Goal: Task Accomplishment & Management: Use online tool/utility

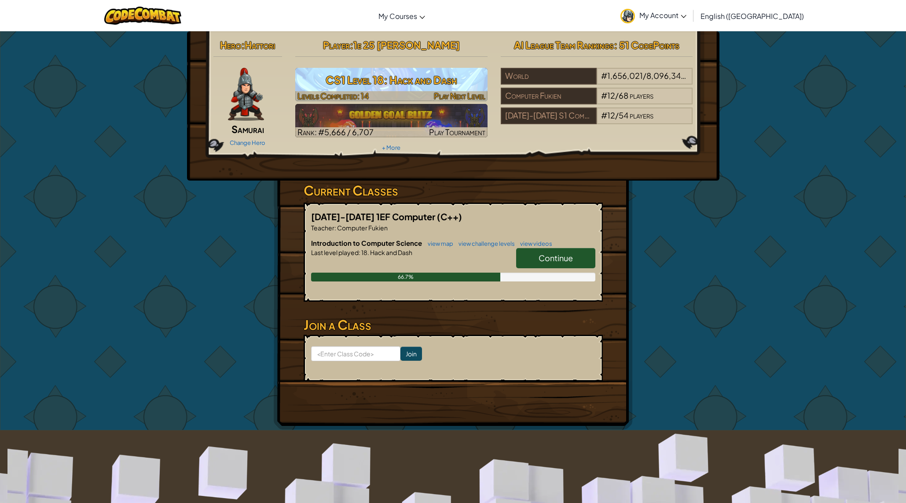
click at [406, 69] on link "CS1 Level 18: Hack and Dash Levels Completed: 14 Play Next Level" at bounding box center [391, 84] width 192 height 33
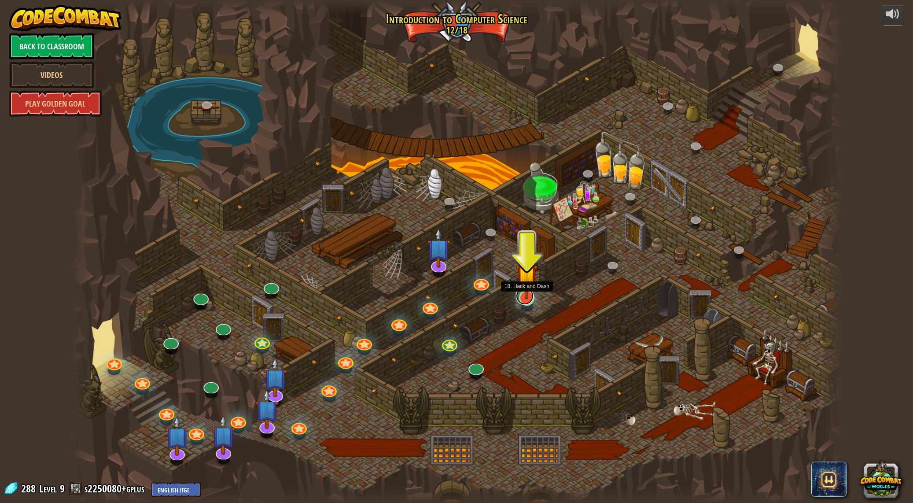
click at [524, 300] on link at bounding box center [525, 296] width 18 height 18
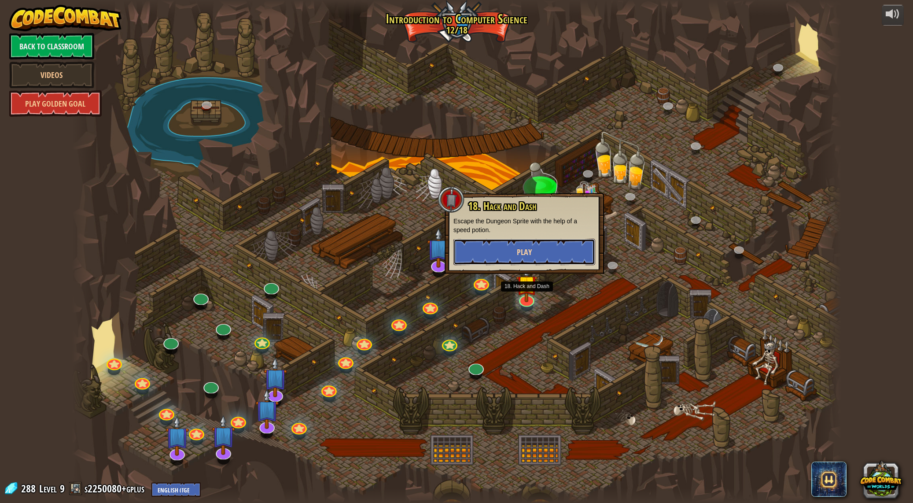
click at [535, 250] on button "Play" at bounding box center [524, 252] width 142 height 26
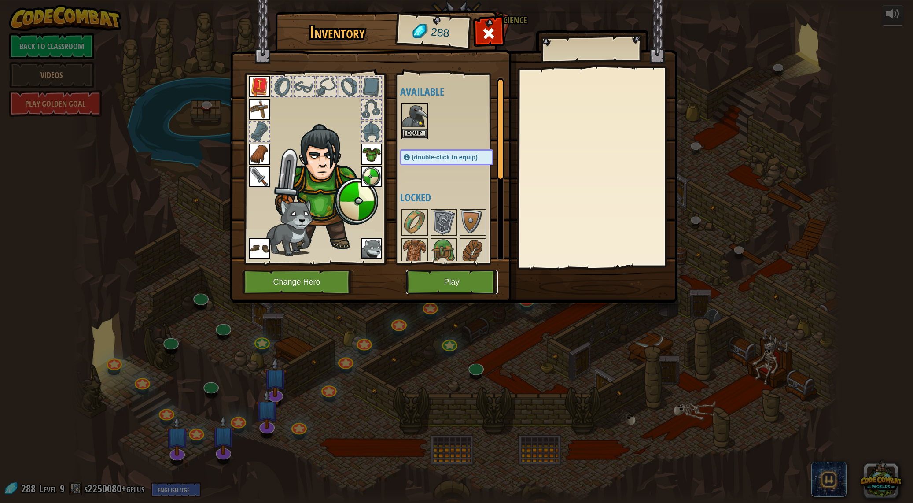
click at [471, 284] on button "Play" at bounding box center [452, 282] width 92 height 24
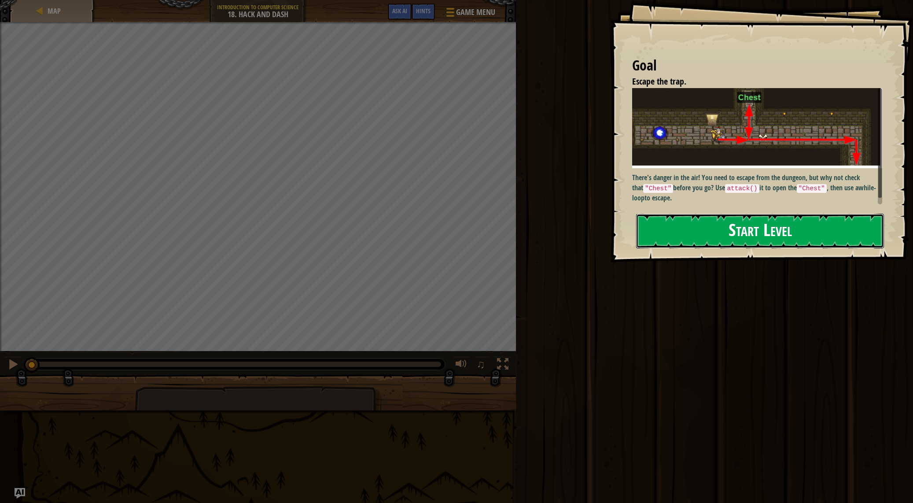
click at [669, 228] on button "Start Level" at bounding box center [760, 231] width 248 height 35
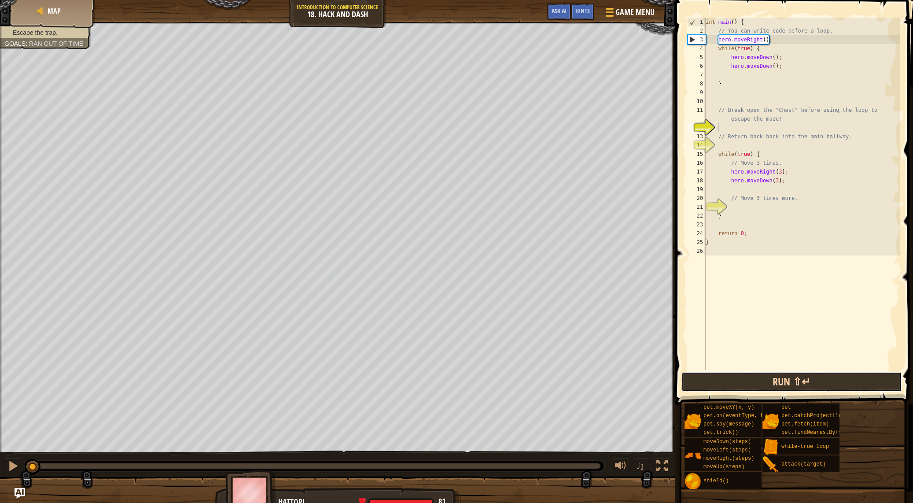
click at [758, 387] on button "Run ⇧↵" at bounding box center [791, 382] width 221 height 20
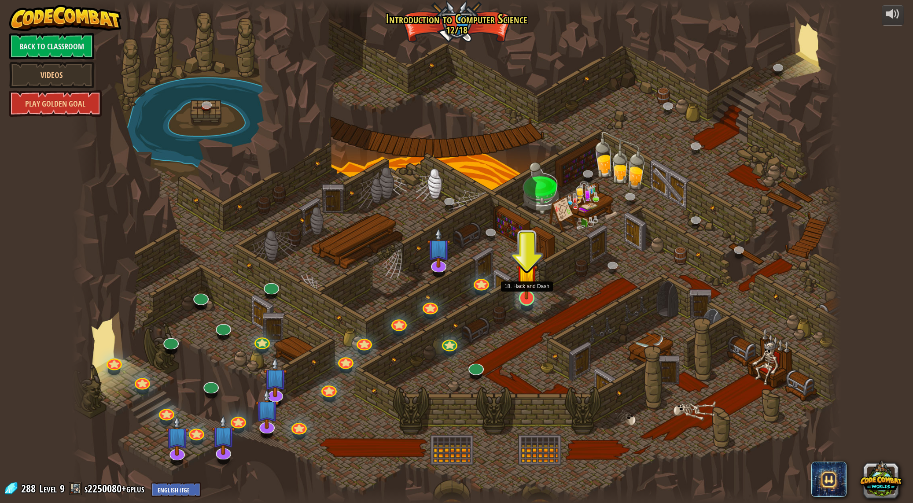
click at [528, 296] on img at bounding box center [527, 275] width 22 height 50
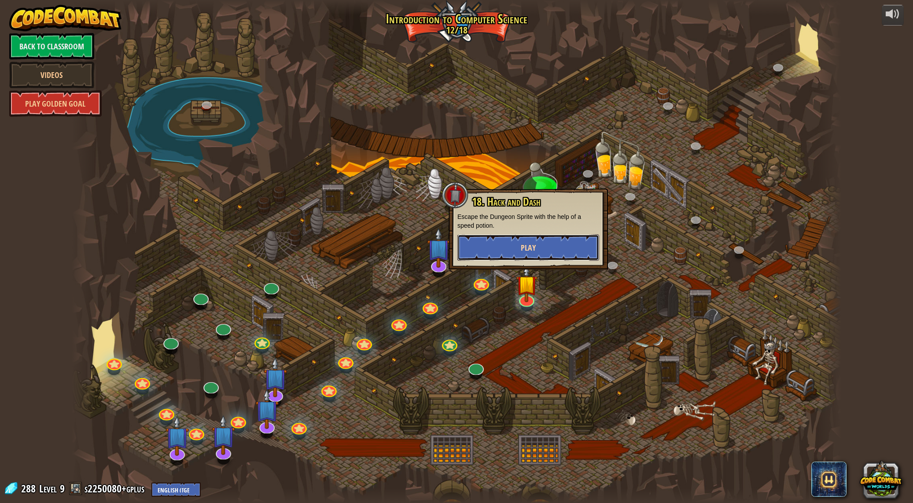
click at [552, 250] on button "Play" at bounding box center [528, 247] width 142 height 26
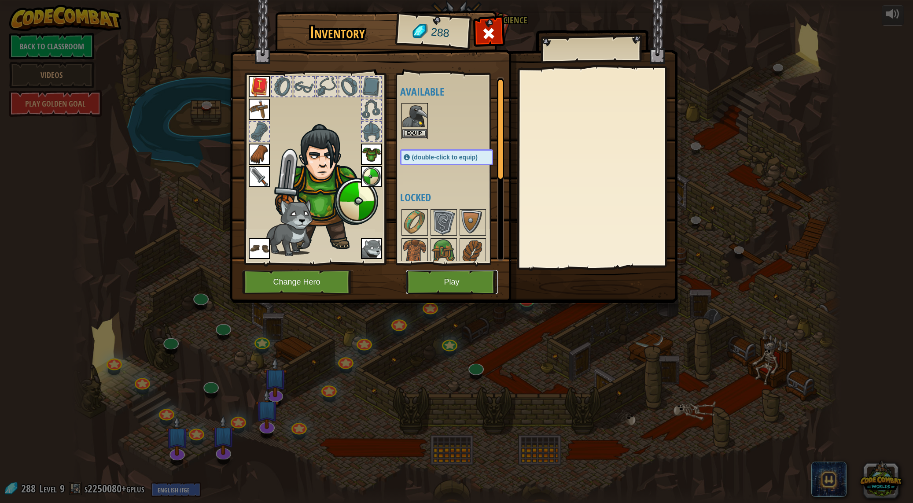
click at [416, 294] on button "Play" at bounding box center [452, 282] width 92 height 24
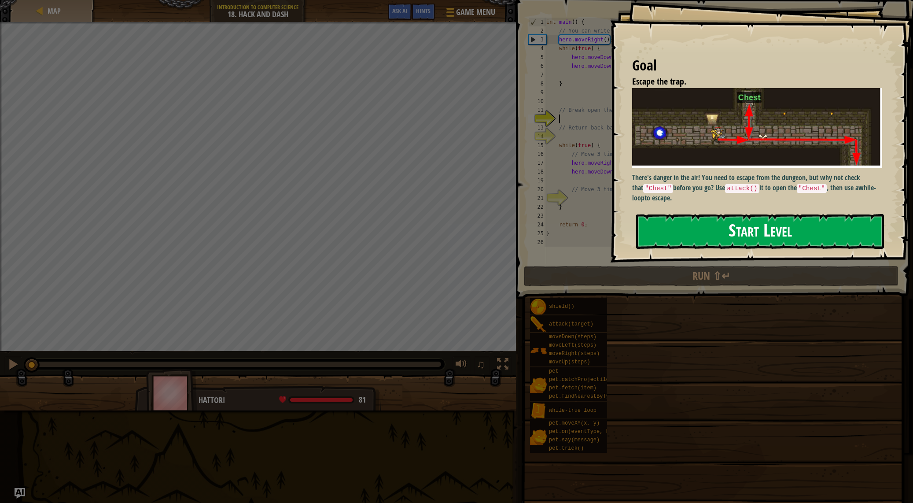
click at [742, 214] on button "Start Level" at bounding box center [760, 231] width 248 height 35
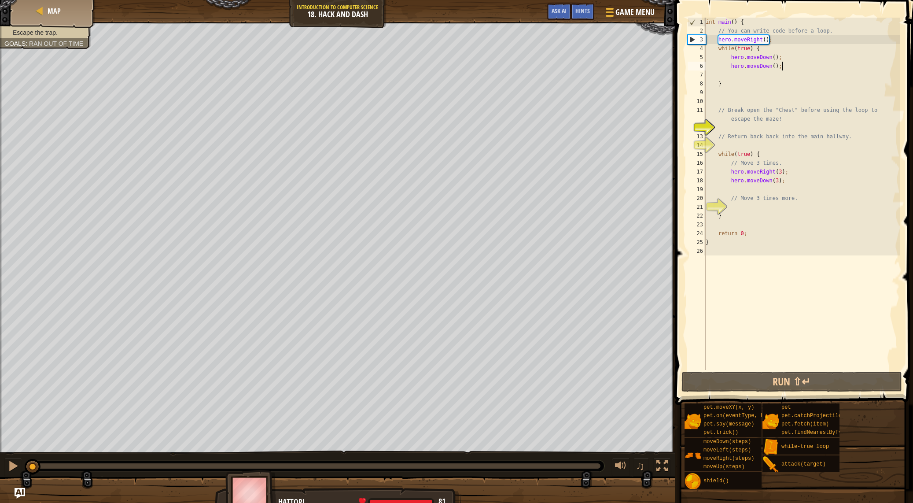
click at [795, 65] on div "int main ( ) { // You can write code before a loop. hero . moveRight ( ) ; whil…" at bounding box center [802, 203] width 196 height 370
drag, startPoint x: 795, startPoint y: 66, endPoint x: 716, endPoint y: 59, distance: 79.5
click at [716, 59] on div "int main ( ) { // You can write code before a loop. hero . moveRight ( ) ; whil…" at bounding box center [802, 203] width 196 height 370
type textarea "hero.moveDown(); hero.moveDown();"
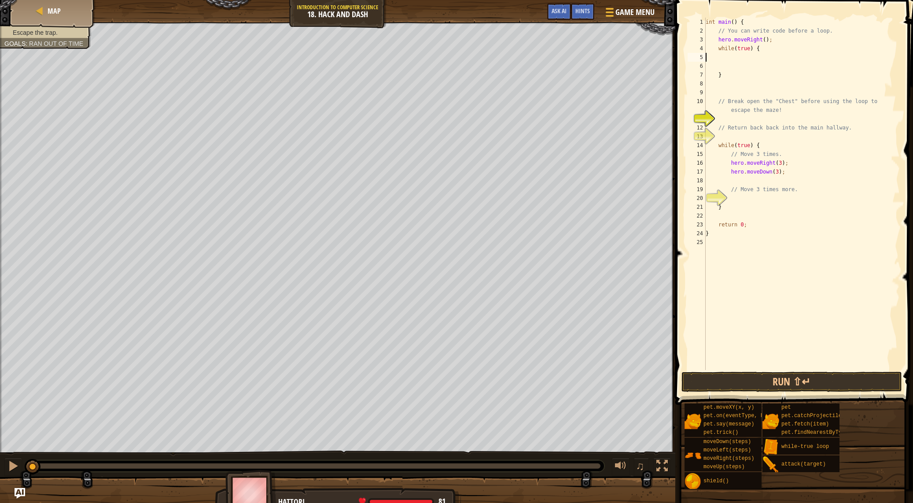
click at [757, 61] on div "int main ( ) { // You can write code before a loop. hero . moveRight ( ) ; whil…" at bounding box center [802, 203] width 196 height 370
click at [757, 57] on div "int main ( ) { // You can write code before a loop. hero . moveRight ( ) ; whil…" at bounding box center [802, 203] width 196 height 370
type textarea "h"
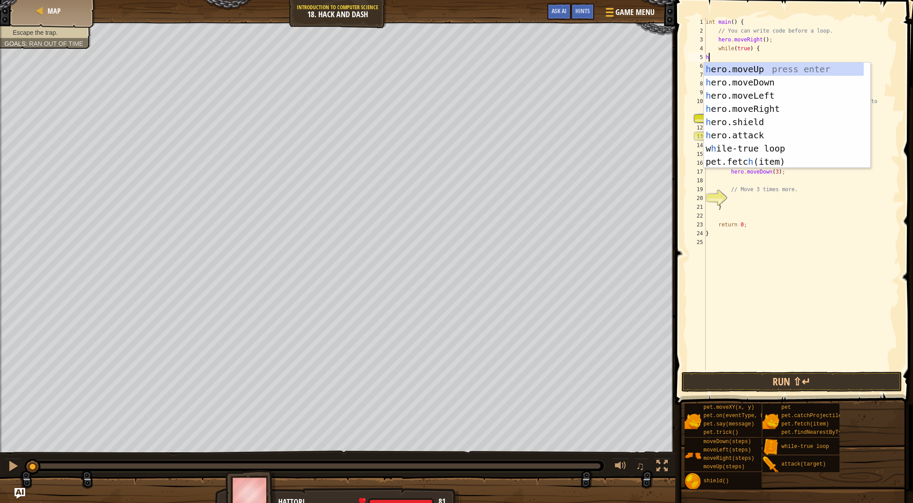
scroll to position [4, 0]
click at [803, 110] on div "h ero.moveUp press enter h ero.moveDown press enter h ero.moveLeft press enter …" at bounding box center [784, 129] width 160 height 132
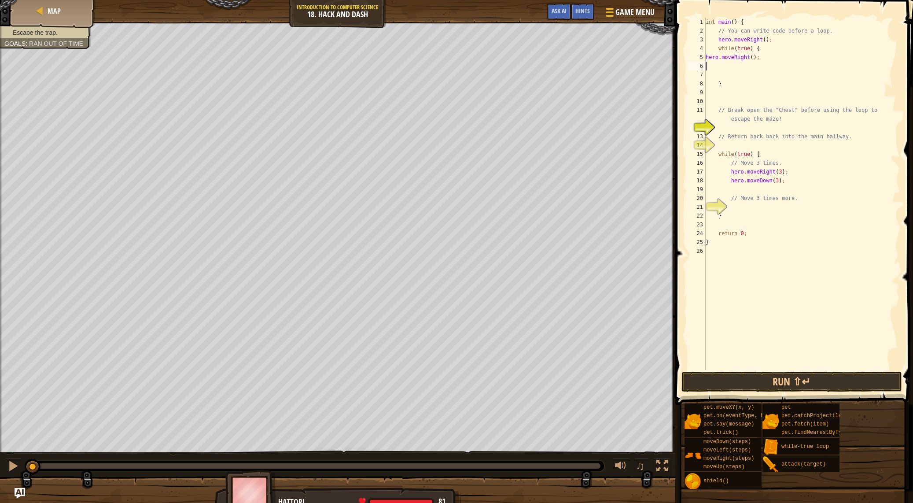
click at [754, 59] on div "int main ( ) { // You can write code before a loop. hero . moveRight ( ) ; whil…" at bounding box center [802, 203] width 196 height 370
type textarea "hero.moveRight(3);"
click at [773, 60] on div "int main ( ) { // You can write code before a loop. hero . moveRight ( ) ; whil…" at bounding box center [802, 203] width 196 height 370
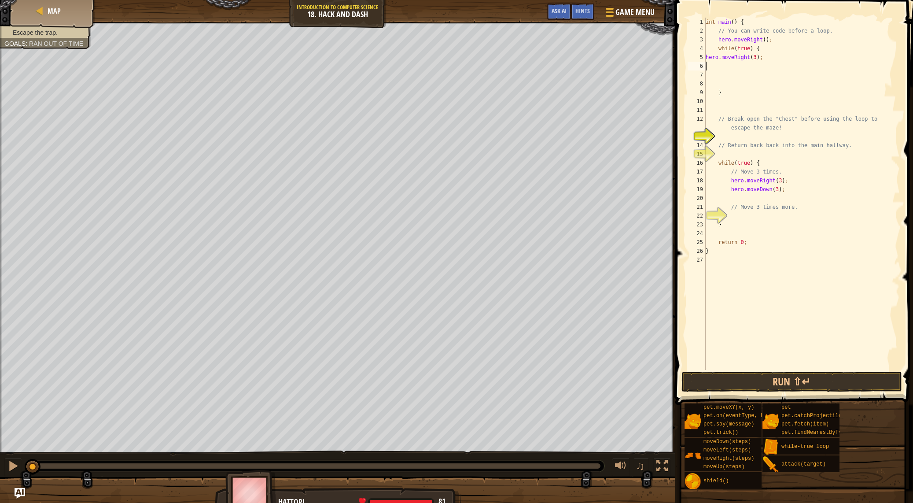
click at [716, 68] on div "int main ( ) { // You can write code before a loop. hero . moveRight ( ) ; whil…" at bounding box center [802, 203] width 196 height 370
click at [764, 374] on button "Run ⇧↵" at bounding box center [791, 382] width 221 height 20
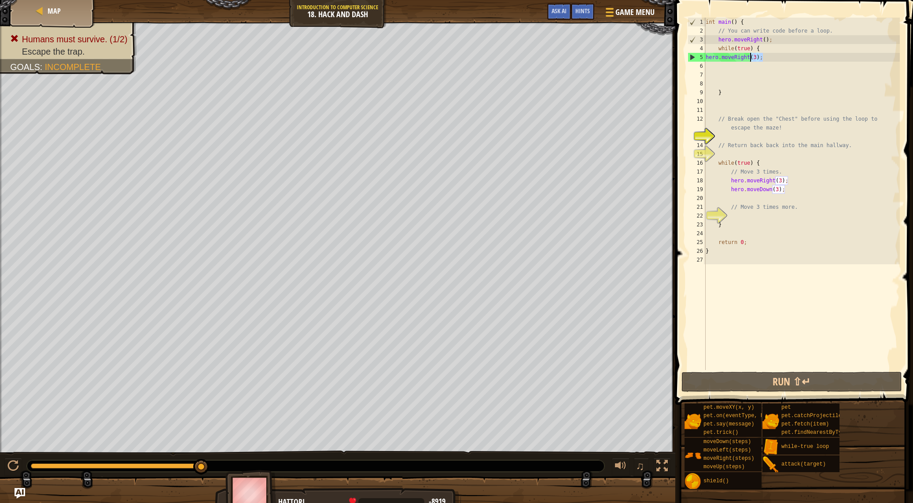
drag, startPoint x: 771, startPoint y: 59, endPoint x: 751, endPoint y: 61, distance: 19.5
click at [751, 61] on div "int main ( ) { // You can write code before a loop. hero . moveRight ( ) ; whil…" at bounding box center [802, 203] width 196 height 370
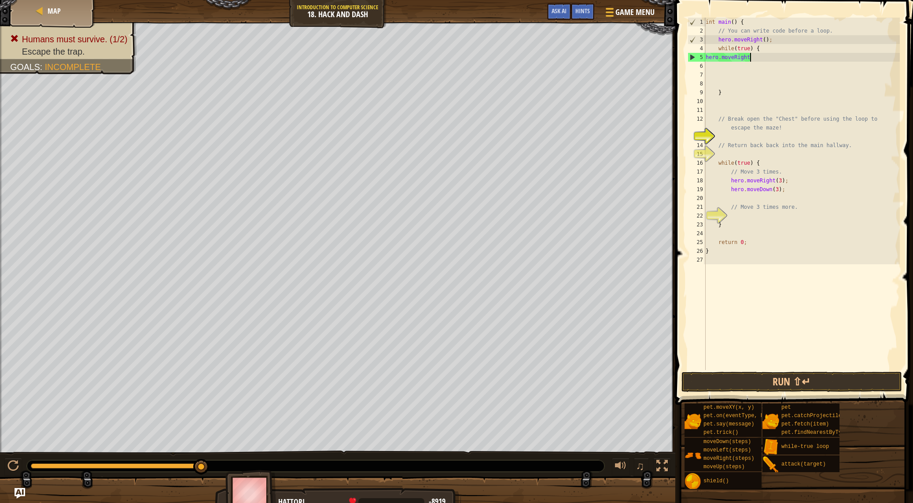
type textarea "hero.moveRight()"
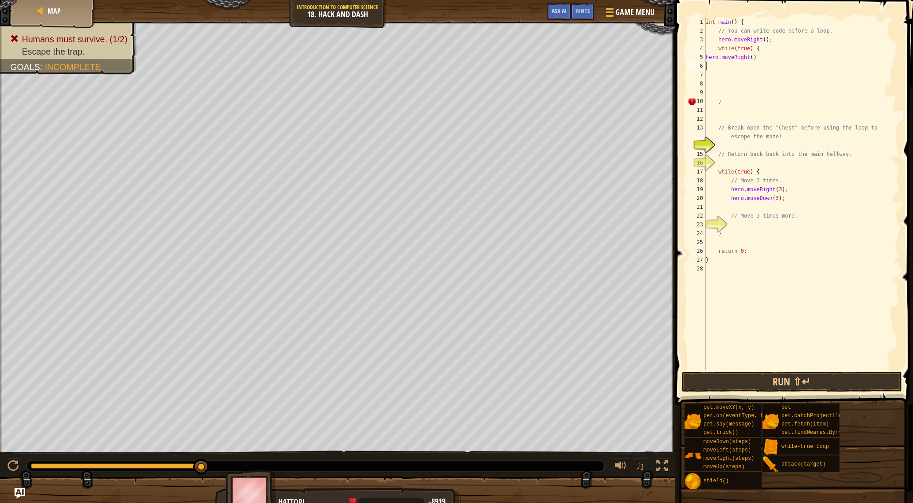
type textarea "h"
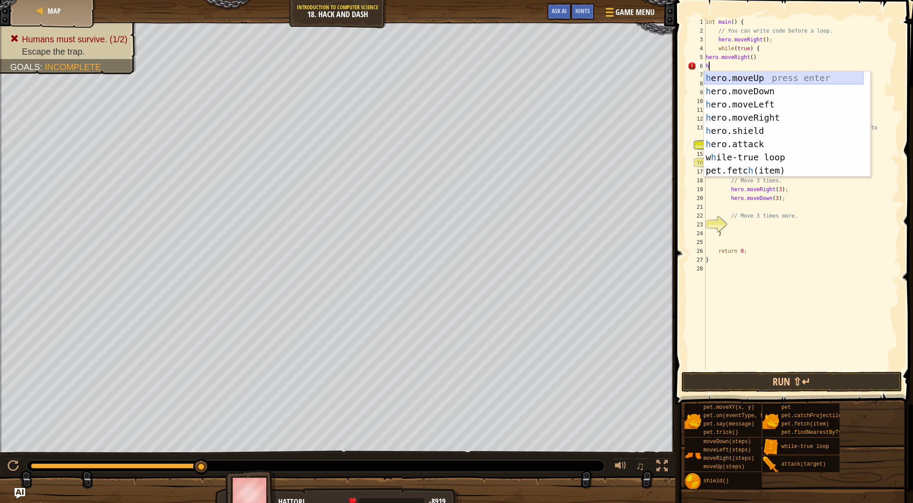
click at [759, 79] on div "h ero.moveUp press enter h ero.moveDown press enter h ero.moveLeft press enter …" at bounding box center [784, 137] width 160 height 132
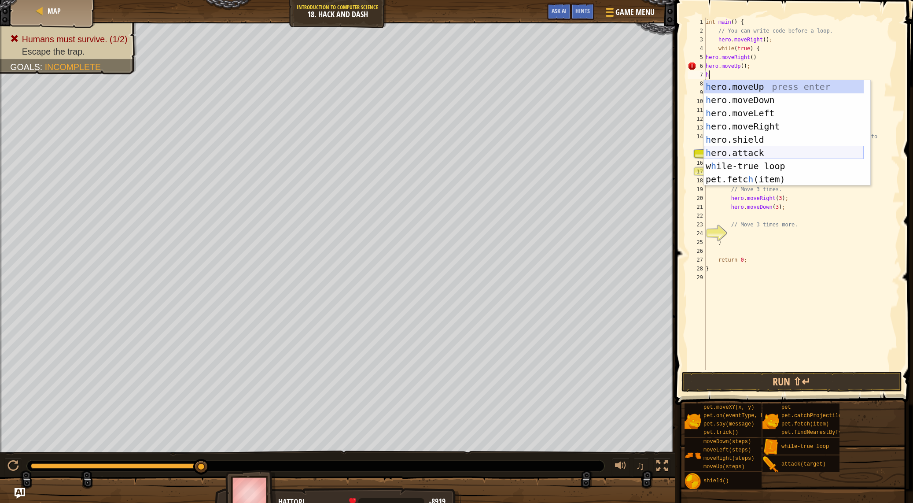
click at [778, 150] on div "h ero.moveUp press enter h ero.moveDown press enter h ero.moveLeft press enter …" at bounding box center [784, 146] width 160 height 132
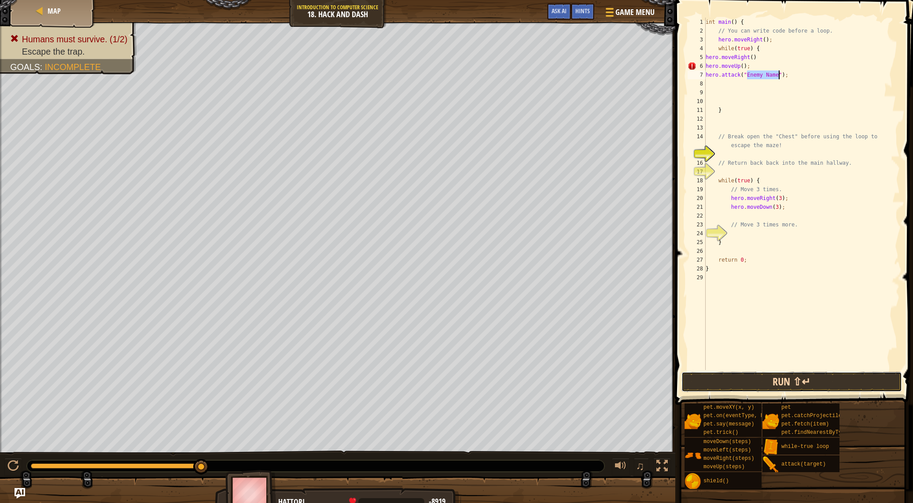
click at [771, 384] on button "Run ⇧↵" at bounding box center [791, 382] width 221 height 20
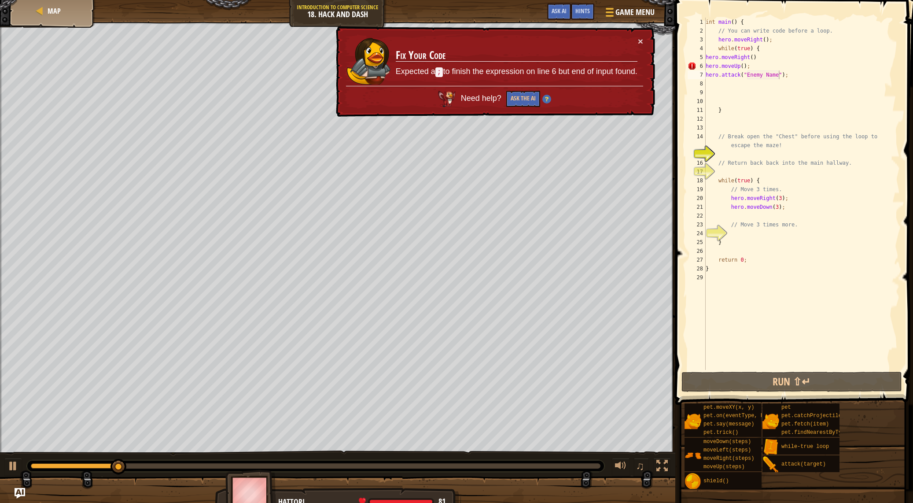
click at [644, 35] on div "× Fix Your Code Expected a ; to finish the expression on line 6 but end of inpu…" at bounding box center [494, 71] width 321 height 91
click at [638, 37] on button "×" at bounding box center [640, 41] width 5 height 9
drag, startPoint x: 779, startPoint y: 77, endPoint x: 747, endPoint y: 75, distance: 31.7
click at [747, 75] on div "int main ( ) { // You can write code before a loop. hero . moveRight ( ) ; whil…" at bounding box center [802, 203] width 196 height 370
click at [640, 41] on button "×" at bounding box center [640, 41] width 5 height 9
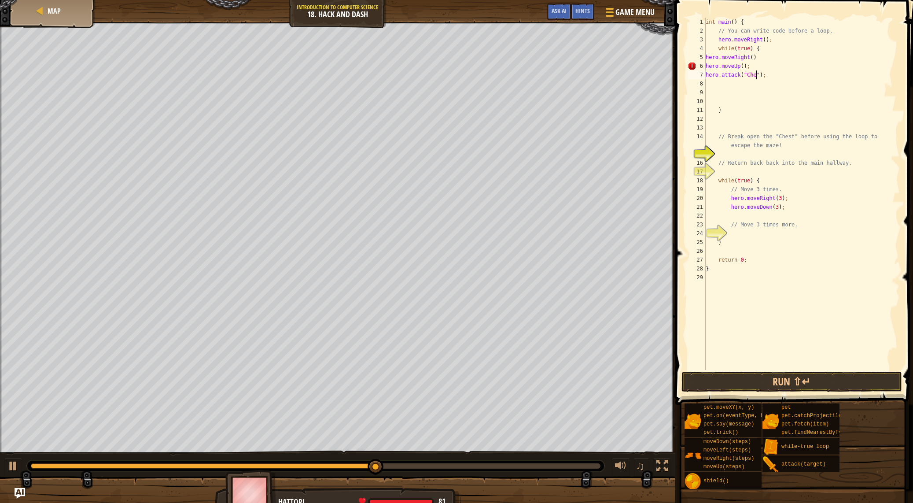
type textarea "hero.attack("Chest");"
click at [780, 79] on div "int main ( ) { // You can write code before a loop. hero . moveRight ( ) ; whil…" at bounding box center [802, 203] width 196 height 370
type textarea "h"
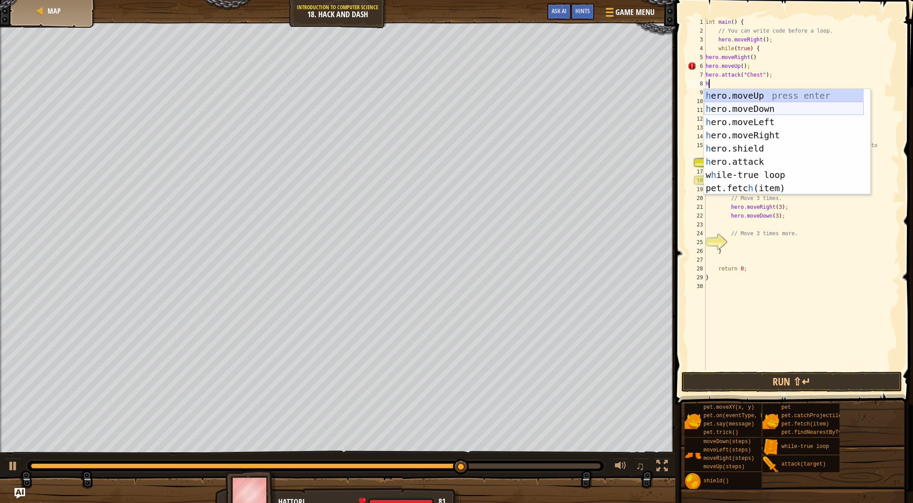
click at [788, 110] on div "h ero.moveUp press enter h ero.moveDown press enter h ero.moveLeft press enter …" at bounding box center [784, 155] width 160 height 132
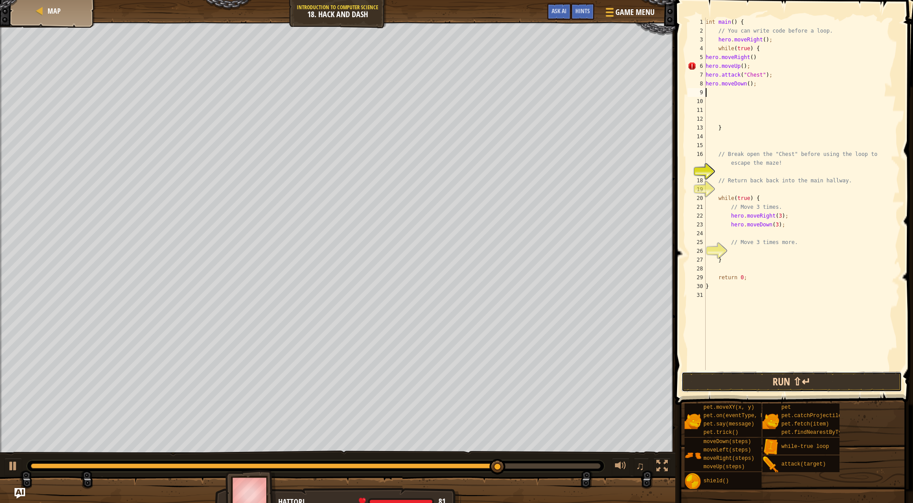
click at [784, 386] on button "Run ⇧↵" at bounding box center [791, 382] width 221 height 20
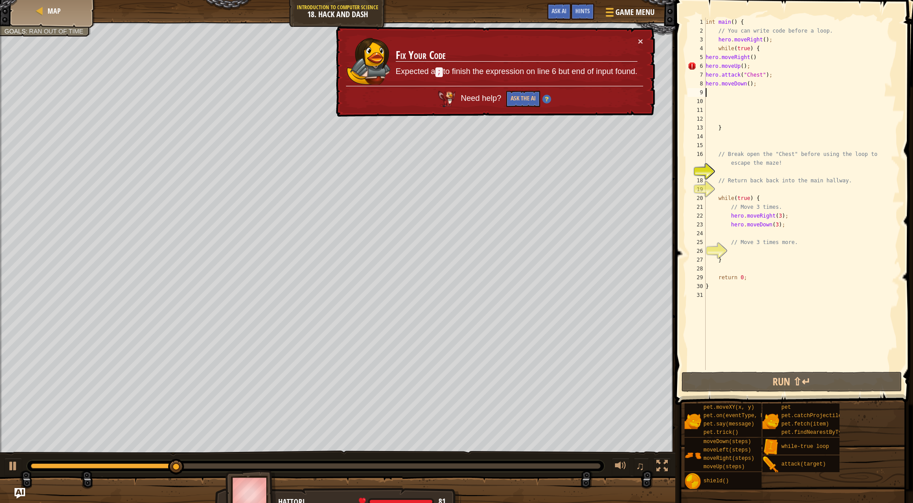
click at [750, 64] on div "int main ( ) { // You can write code before a loop. hero . moveRight ( ) ; whil…" at bounding box center [802, 203] width 196 height 370
click at [641, 39] on button "×" at bounding box center [640, 41] width 5 height 9
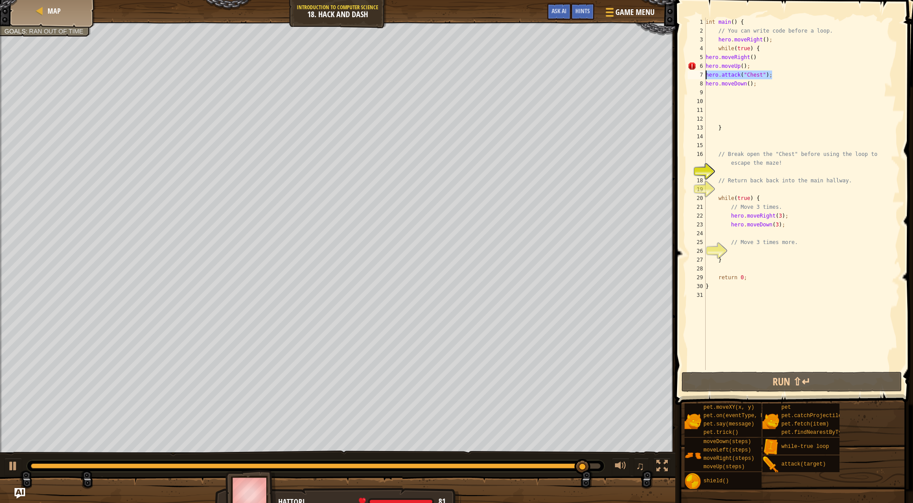
drag, startPoint x: 781, startPoint y: 74, endPoint x: 700, endPoint y: 74, distance: 81.0
click at [700, 74] on div "hero.moveUp(); 1 2 3 4 5 6 7 8 9 10 11 12 13 14 15 16 17 18 19 20 21 22 23 24 2…" at bounding box center [793, 194] width 214 height 352
type textarea "hero.attack("Chest");"
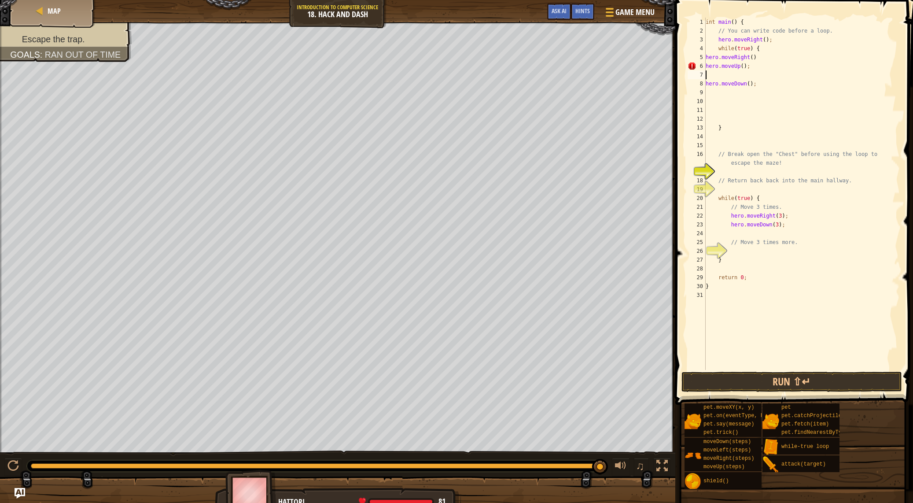
type textarea "\"
click at [818, 376] on button "Run ⇧↵" at bounding box center [791, 382] width 221 height 20
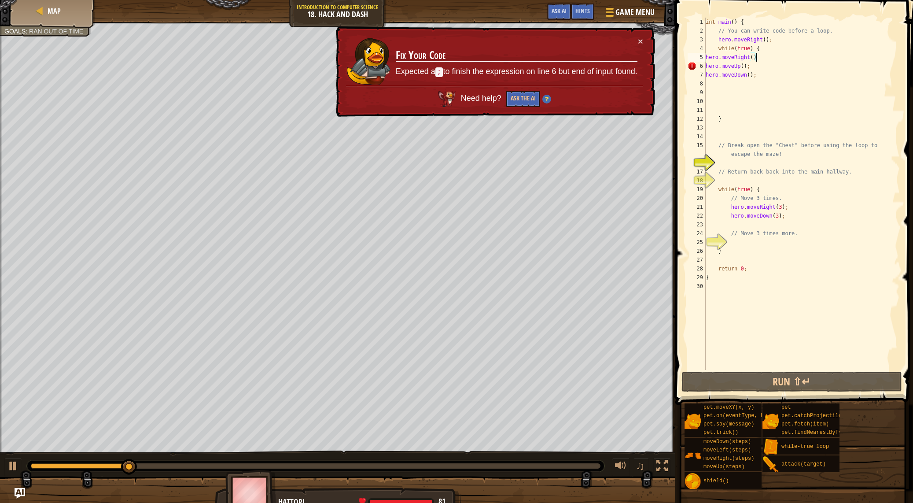
click at [761, 59] on div "int main ( ) { // You can write code before a loop. hero . moveRight ( ) ; whil…" at bounding box center [802, 203] width 196 height 370
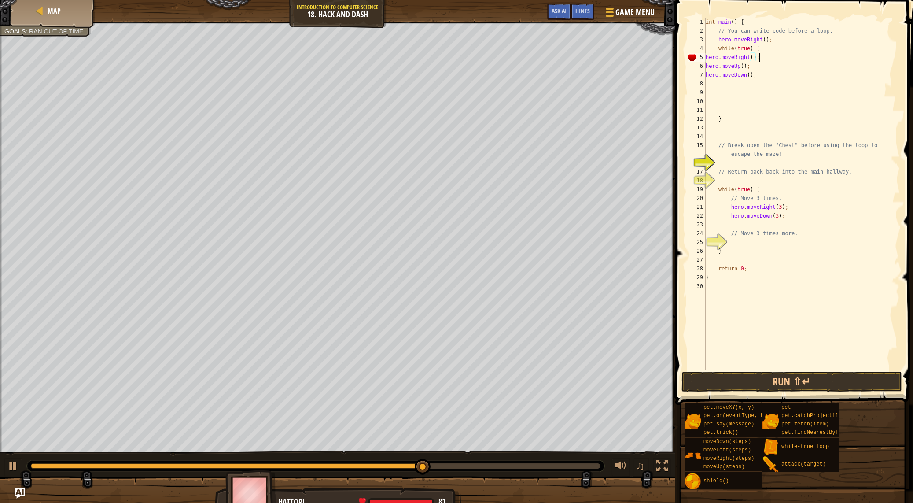
scroll to position [4, 4]
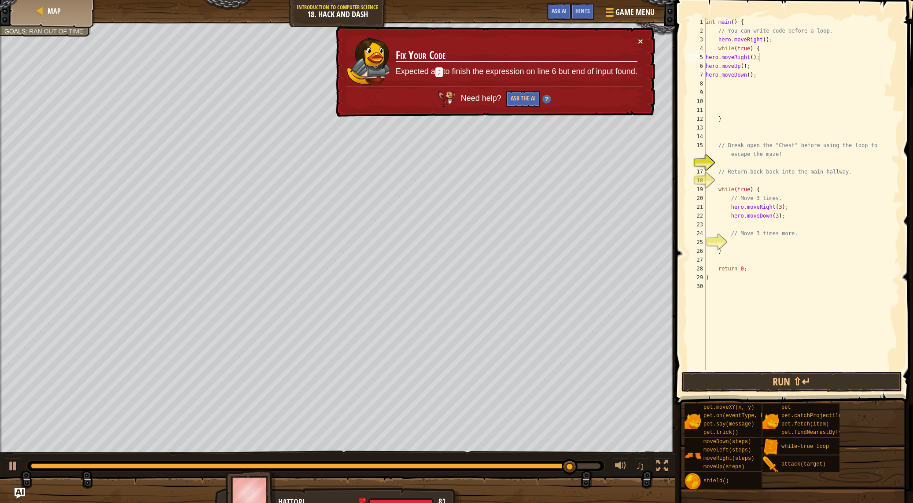
click at [642, 42] on button "×" at bounding box center [640, 41] width 5 height 9
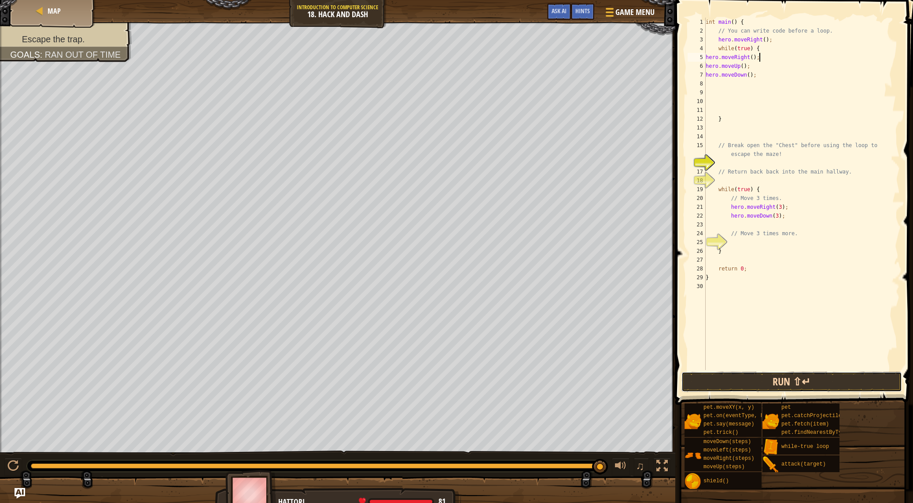
drag, startPoint x: 725, startPoint y: 381, endPoint x: 723, endPoint y: 371, distance: 9.8
click at [724, 376] on button "Run ⇧↵" at bounding box center [791, 382] width 221 height 20
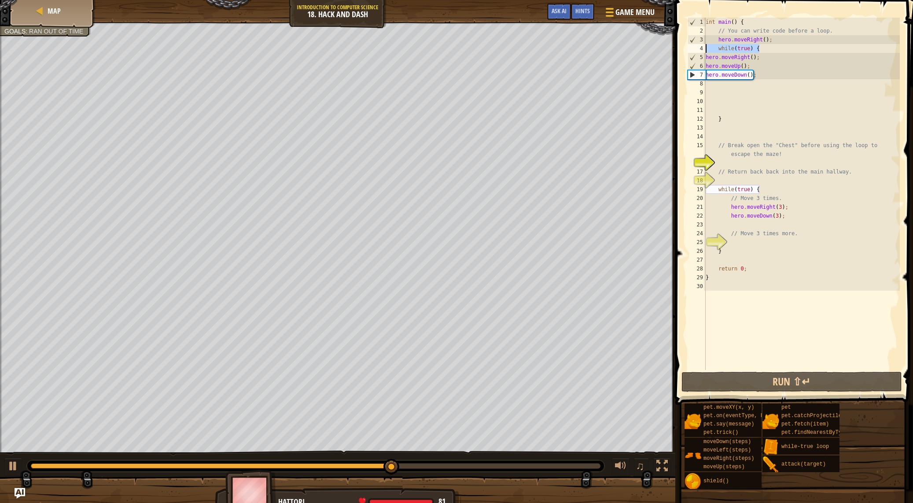
drag, startPoint x: 767, startPoint y: 44, endPoint x: 693, endPoint y: 47, distance: 73.6
click at [693, 47] on div "hero.moveRight(); 1 2 3 4 5 6 7 8 9 10 11 12 13 14 15 16 17 18 19 20 21 22 23 2…" at bounding box center [793, 194] width 214 height 352
type textarea "while(true) {"
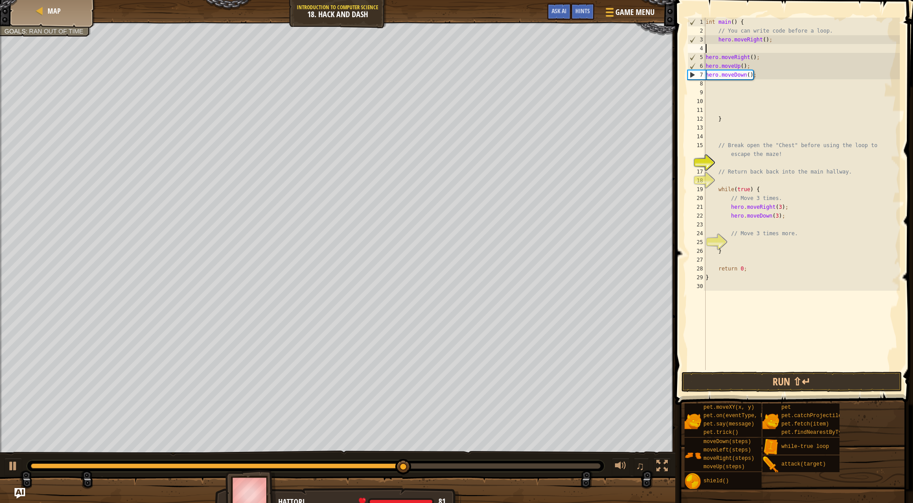
scroll to position [4, 0]
type textarea "hero.moveRight();"
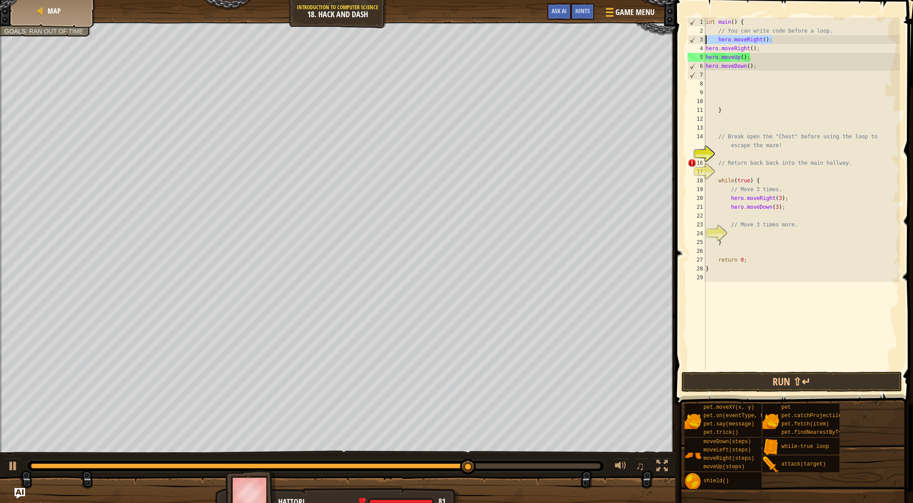
drag, startPoint x: 772, startPoint y: 39, endPoint x: 705, endPoint y: 41, distance: 67.4
click at [705, 41] on div "hero.moveRight(); 1 2 3 4 5 6 7 8 9 10 11 12 13 14 15 16 17 18 19 20 21 22 23 2…" at bounding box center [793, 194] width 214 height 352
type textarea "// You can write code before a loop."
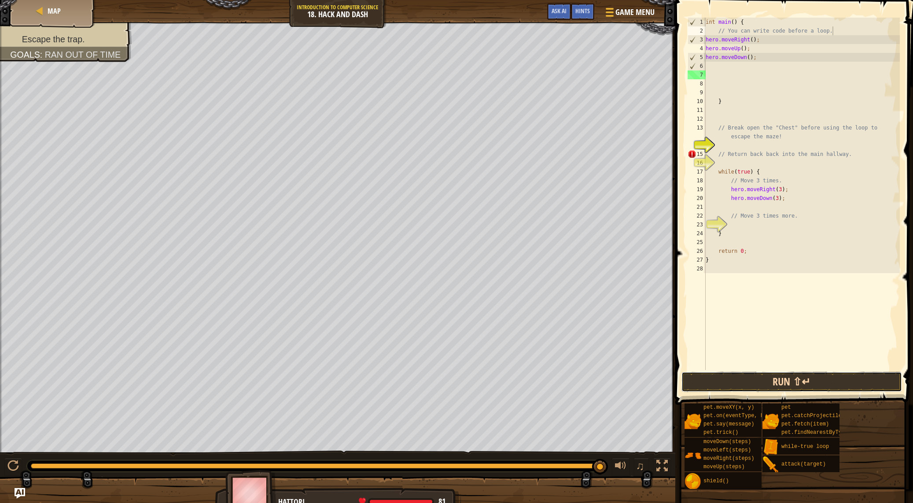
click at [736, 381] on button "Run ⇧↵" at bounding box center [791, 382] width 221 height 20
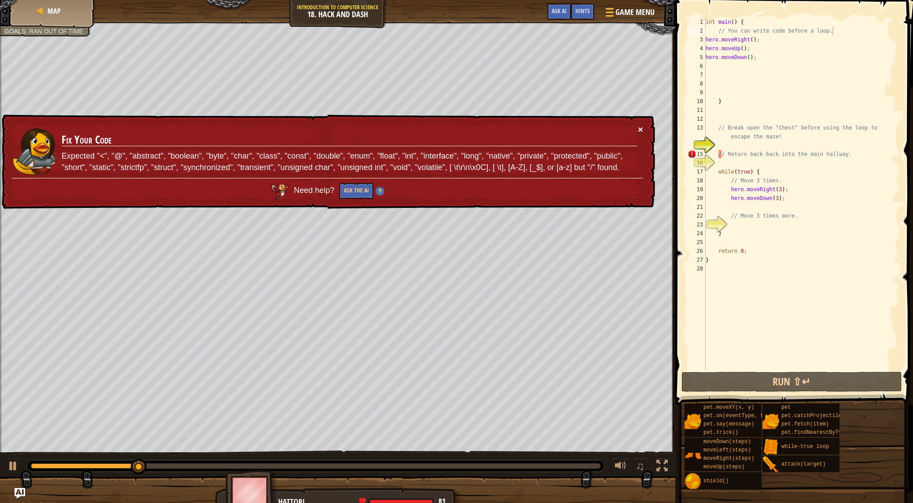
click at [639, 129] on button "×" at bounding box center [640, 129] width 5 height 9
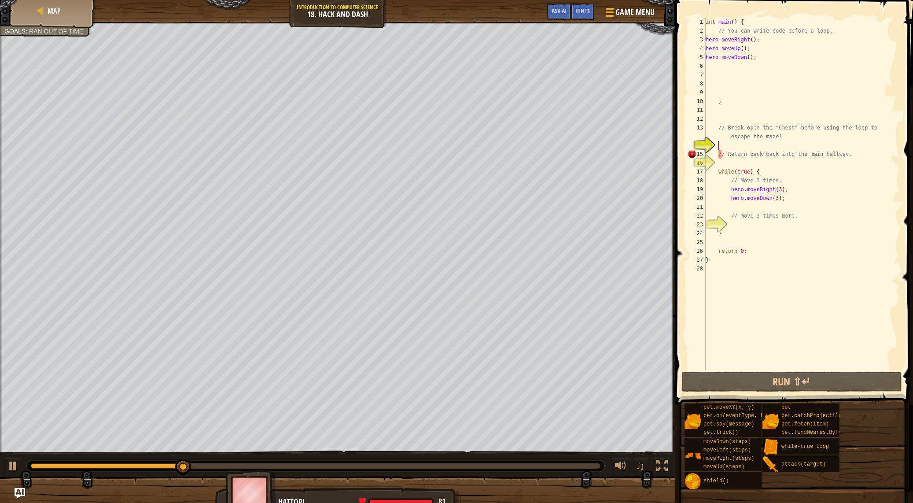
click at [864, 147] on div "int main ( ) { // You can write code before a loop. hero . moveRight ( ) ; hero…" at bounding box center [802, 203] width 196 height 370
click at [880, 154] on div "int main ( ) { // You can write code before a loop. hero . moveRight ( ) ; hero…" at bounding box center [802, 203] width 196 height 370
drag, startPoint x: 902, startPoint y: 153, endPoint x: 880, endPoint y: 151, distance: 21.3
click at [880, 151] on div "// Return back back into the main hallway. 1 2 3 4 5 6 7 8 9 10 11 12 13 14 15 …" at bounding box center [793, 219] width 240 height 431
drag, startPoint x: 897, startPoint y: 153, endPoint x: 851, endPoint y: 155, distance: 46.7
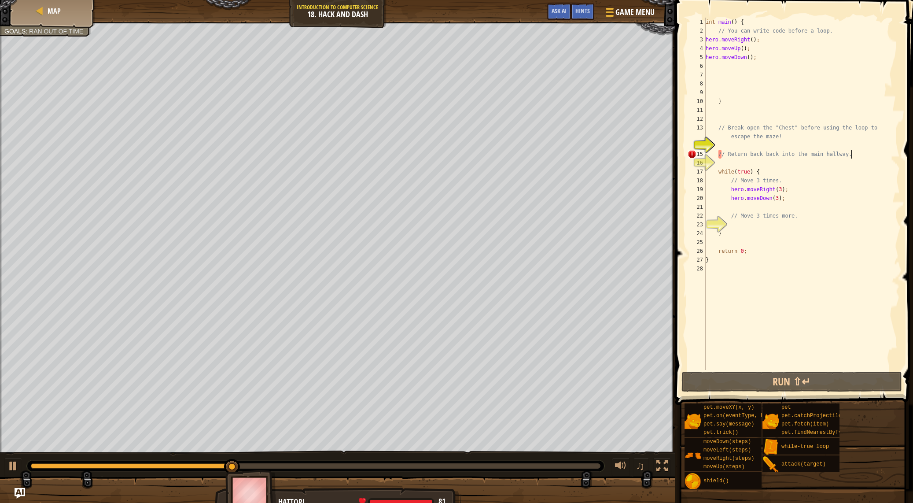
click at [855, 151] on div "int main ( ) { // You can write code before a loop. hero . moveRight ( ) ; hero…" at bounding box center [802, 203] width 196 height 370
drag, startPoint x: 843, startPoint y: 159, endPoint x: 814, endPoint y: 157, distance: 28.7
click at [814, 157] on div "int main ( ) { // You can write code before a loop. hero . moveRight ( ) ; hero…" at bounding box center [802, 203] width 196 height 370
type textarea "// Return back back into the main hallway."
click at [891, 210] on div "int main ( ) { // You can write code before a loop. hero . moveRight ( ) ; hero…" at bounding box center [802, 203] width 196 height 370
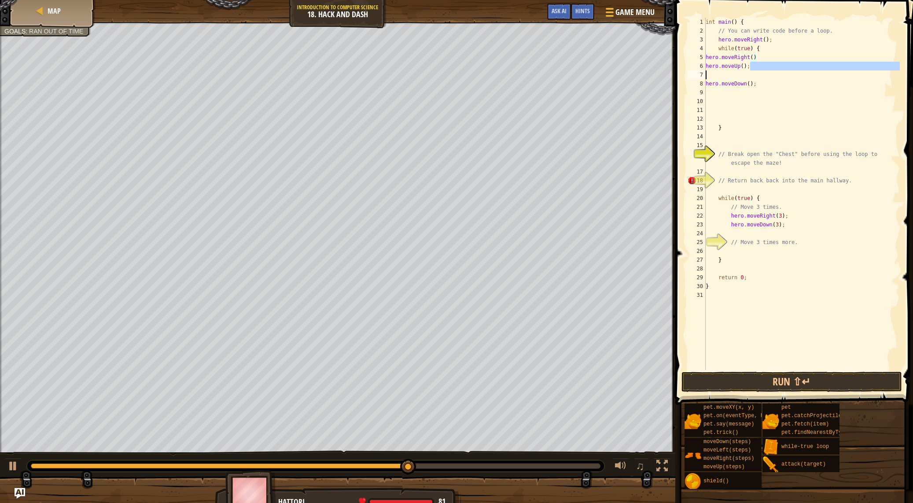
type textarea "\"
type textarea "h"
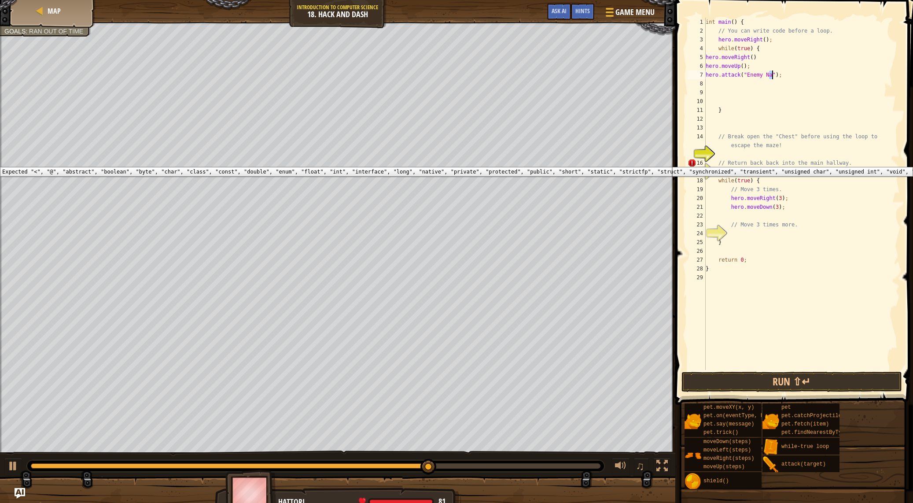
type textarea "h"
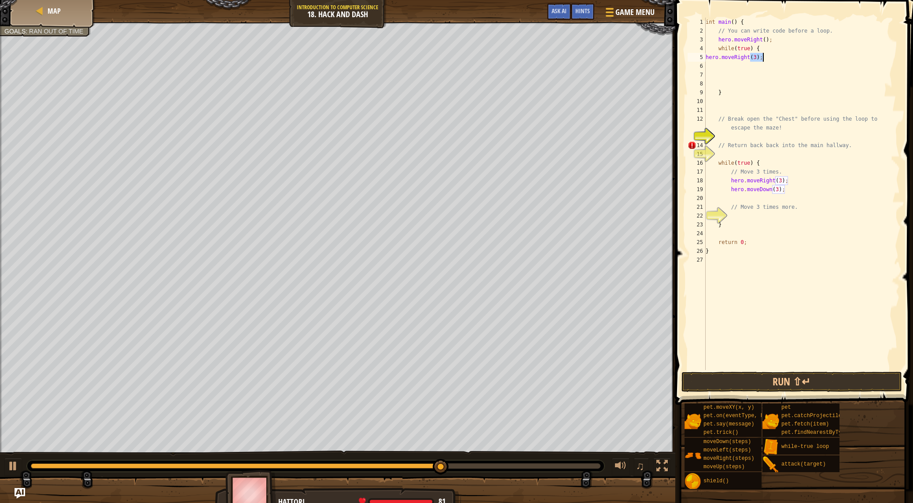
type textarea "h"
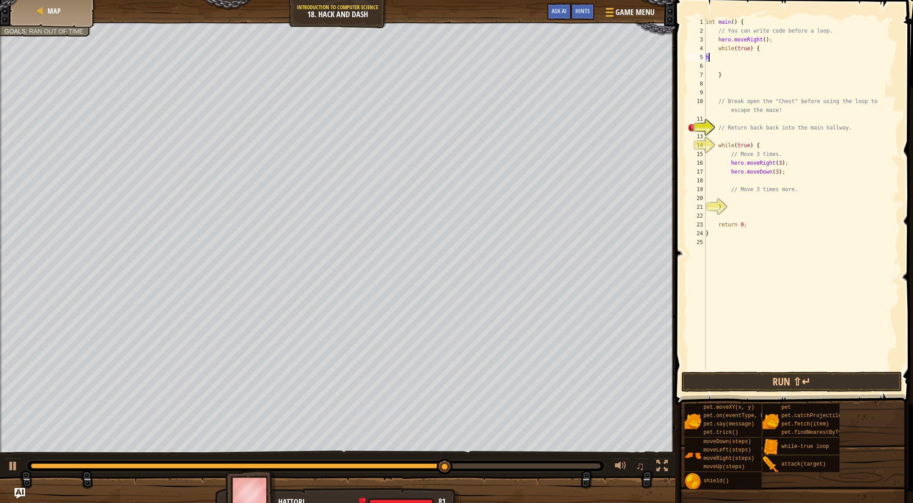
type textarea "hero.moveDown(); hero.moveDown();"
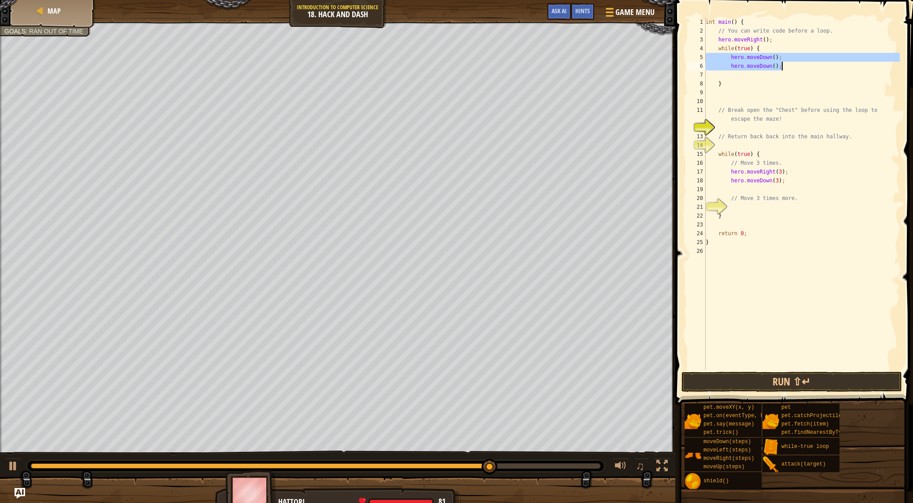
click at [806, 92] on div "int main ( ) { // You can write code before a loop. hero . moveRight ( ) ; whil…" at bounding box center [802, 203] width 196 height 370
drag, startPoint x: 796, startPoint y: 77, endPoint x: 703, endPoint y: 55, distance: 95.0
click at [703, 55] on div "1 2 3 4 5 6 7 8 9 10 11 12 13 14 15 16 17 18 19 20 21 22 23 24 25 26 int main (…" at bounding box center [793, 194] width 214 height 352
type textarea "hero.moveDown(); hero.moveDown();"
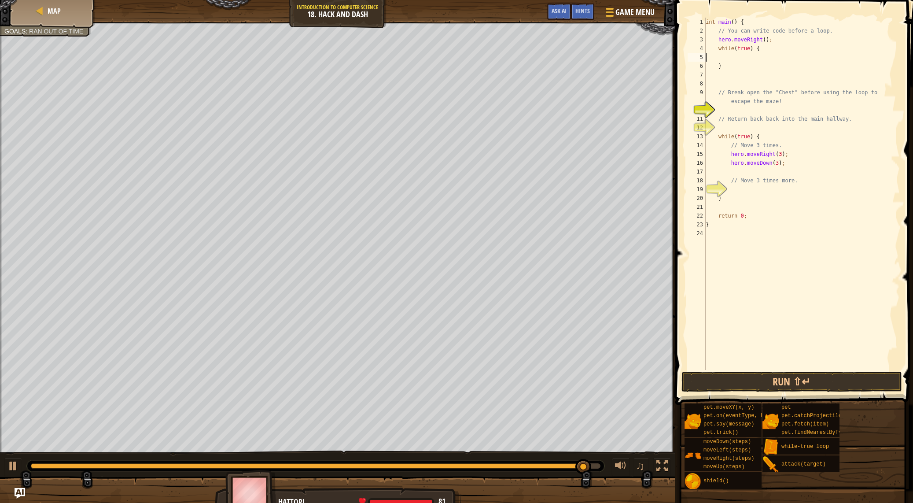
type textarea "while(true) {"
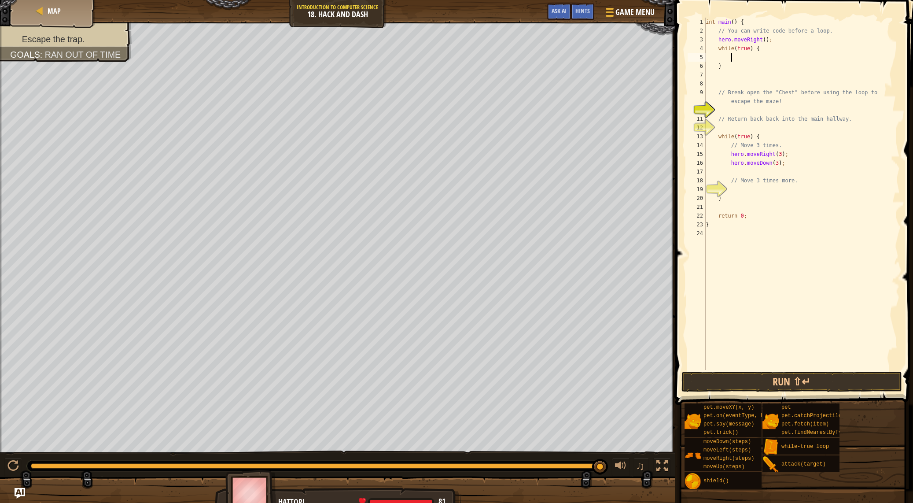
type textarea "h"
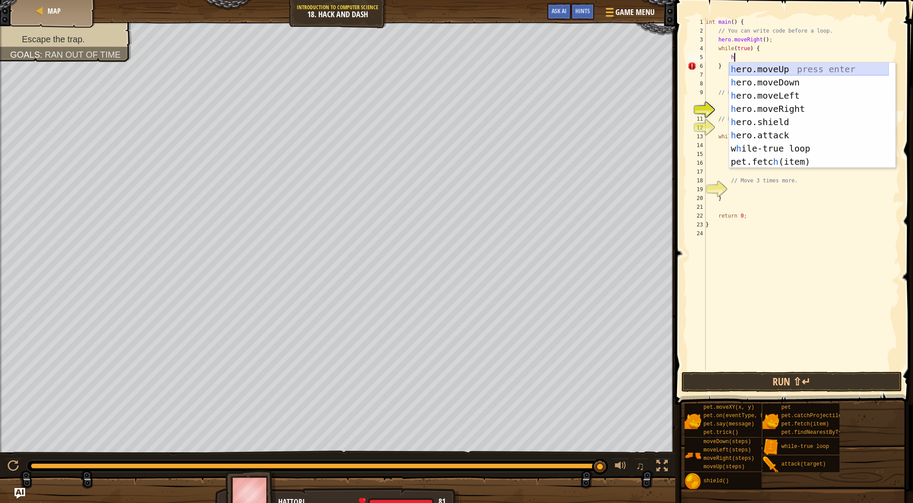
click at [803, 67] on div "h ero.moveUp press enter h ero.moveDown press enter h ero.moveLeft press enter …" at bounding box center [809, 129] width 160 height 132
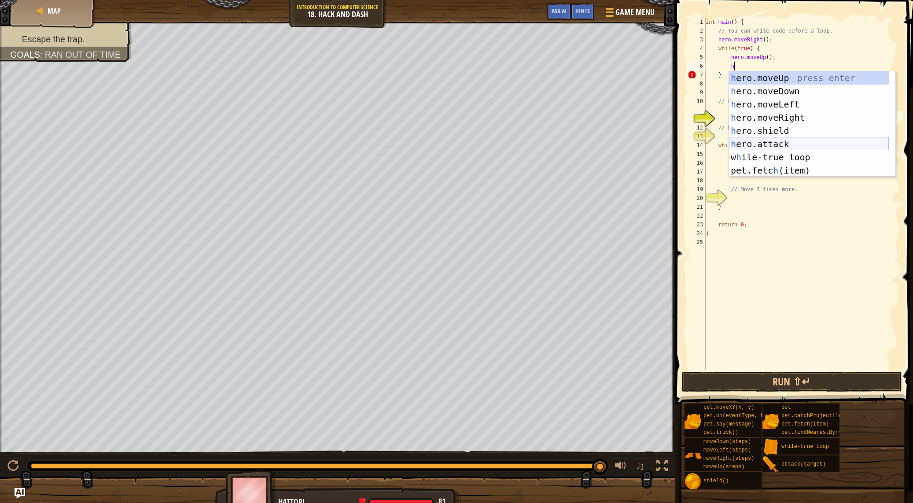
click at [790, 147] on div "h ero.moveUp press enter h ero.moveDown press enter h ero.moveLeft press enter …" at bounding box center [809, 137] width 160 height 132
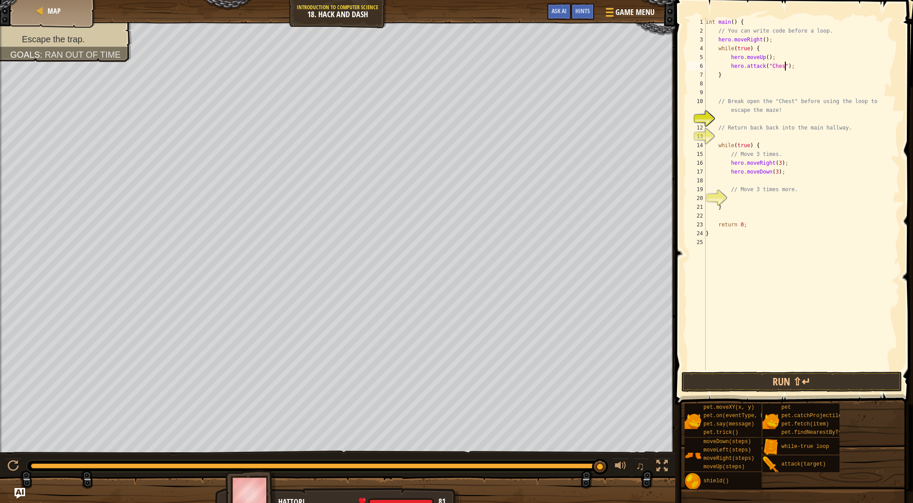
scroll to position [4, 7]
click at [821, 74] on div "int main ( ) { // You can write code before a loop. hero . moveRight ( ) ; whil…" at bounding box center [802, 203] width 196 height 370
click at [809, 68] on div "int main ( ) { // You can write code before a loop. hero . moveRight ( ) ; whil…" at bounding box center [802, 203] width 196 height 370
type textarea "hero.attack("Chest");"
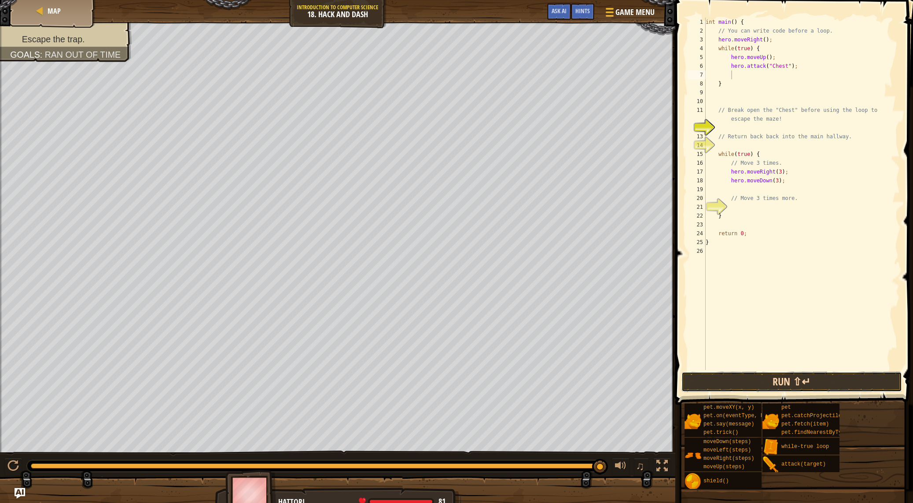
click at [748, 383] on button "Run ⇧↵" at bounding box center [791, 382] width 221 height 20
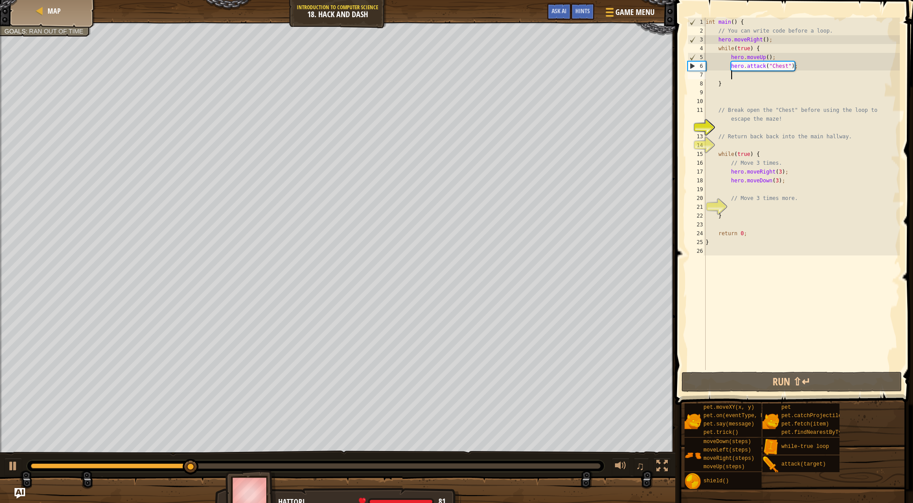
type textarea "h"
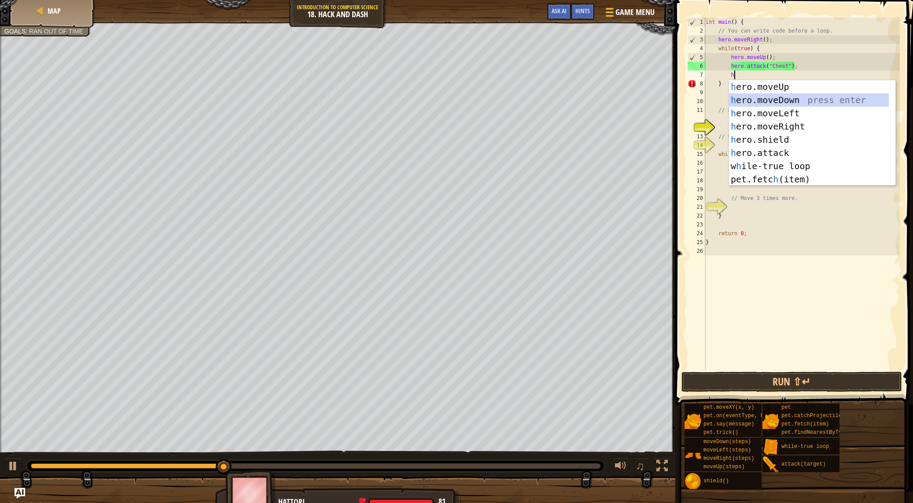
click at [755, 96] on div "h ero.moveUp press enter h ero.moveDown press enter h ero.moveLeft press enter …" at bounding box center [809, 146] width 160 height 132
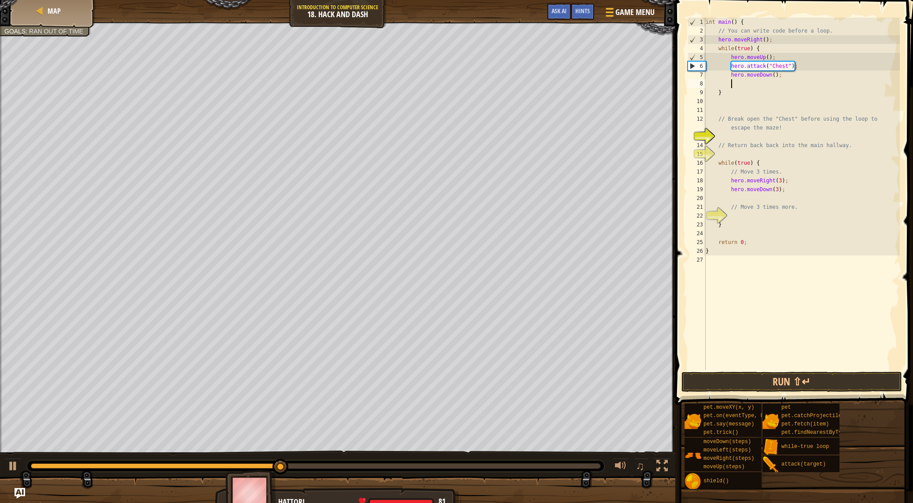
type textarea "h"
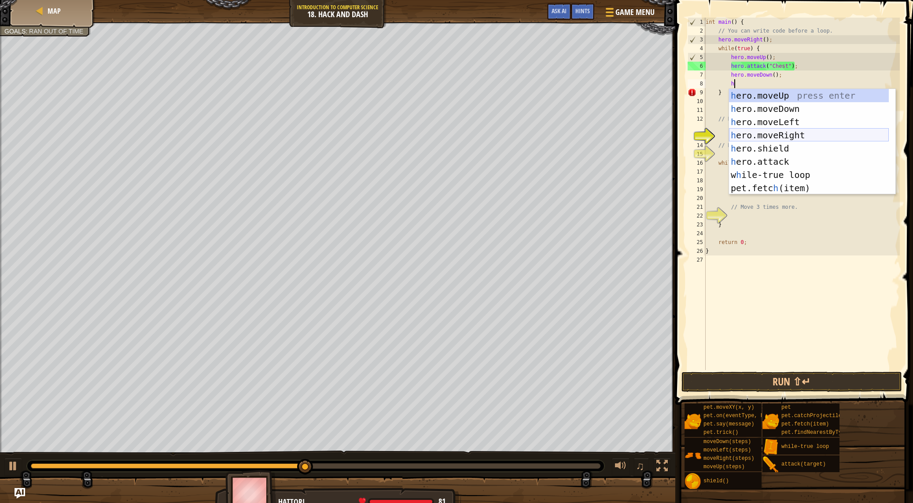
click at [771, 138] on div "h ero.moveUp press enter h ero.moveDown press enter h ero.moveLeft press enter …" at bounding box center [809, 155] width 160 height 132
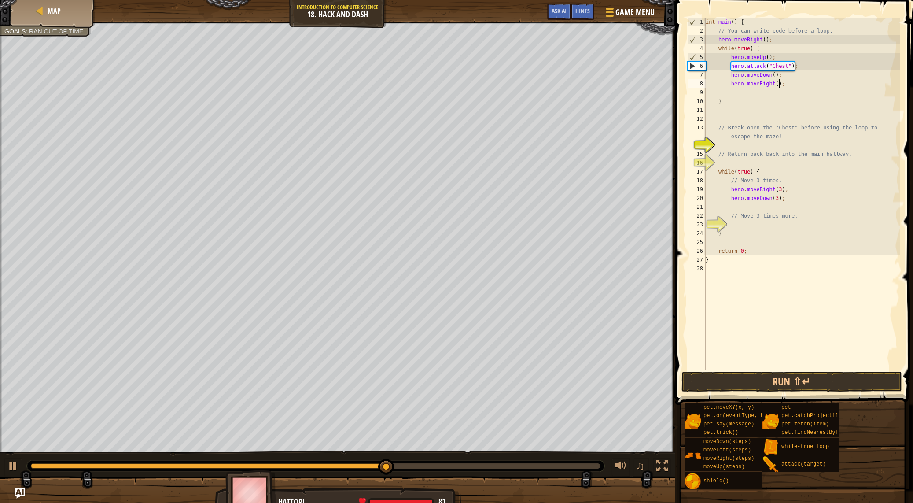
click at [778, 82] on div "int main ( ) { // You can write code before a loop. hero . moveRight ( ) ; whil…" at bounding box center [802, 203] width 196 height 370
type textarea "hero.moveRight(3);"
click at [809, 384] on button "Run ⇧↵" at bounding box center [791, 382] width 221 height 20
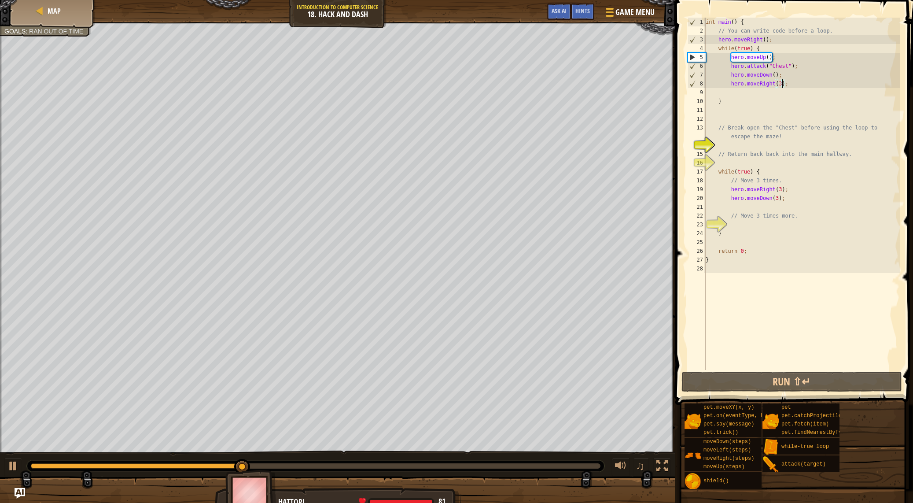
click at [799, 90] on div "int main ( ) { // You can write code before a loop. hero . moveRight ( ) ; whil…" at bounding box center [802, 203] width 196 height 370
click at [799, 85] on div "int main ( ) { // You can write code before a loop. hero . moveRight ( ) ; whil…" at bounding box center [802, 203] width 196 height 370
type textarea "hero.moveRight(3);"
click at [738, 92] on div "int main ( ) { // You can write code before a loop. hero . moveRight ( ) ; whil…" at bounding box center [802, 203] width 196 height 370
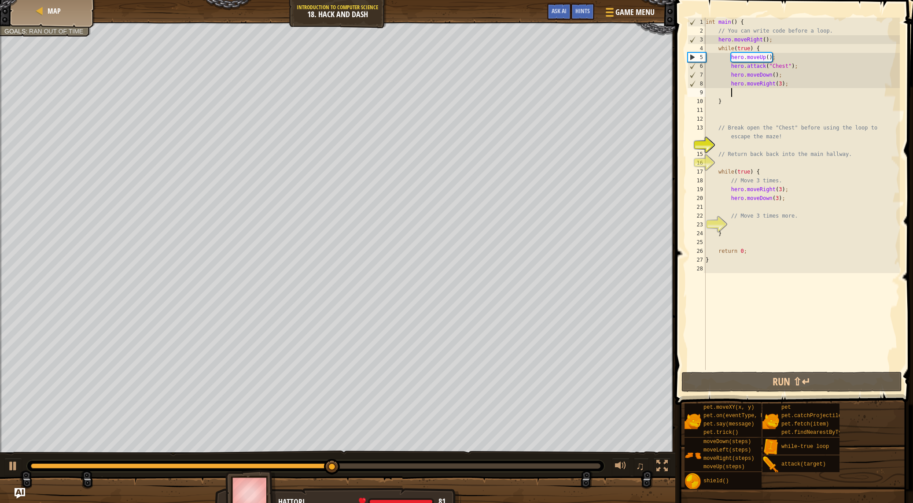
type textarea "h"
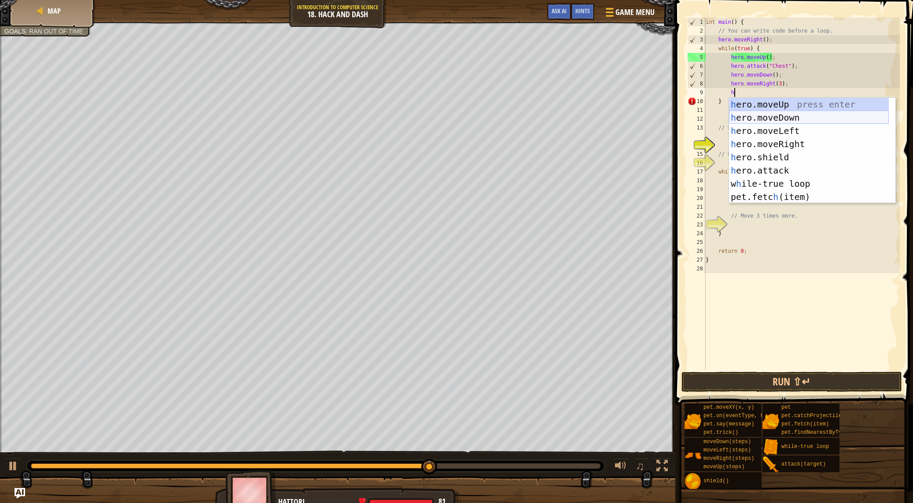
click at [799, 118] on div "h ero.moveUp press enter h ero.moveDown press enter h ero.moveLeft press enter …" at bounding box center [809, 164] width 160 height 132
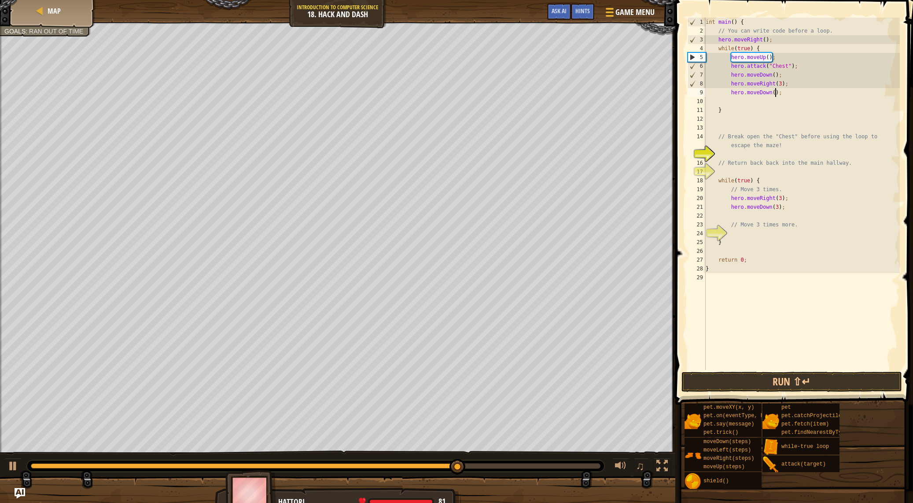
click at [774, 92] on div "int main ( ) { // You can write code before a loop. hero . moveRight ( ) ; whil…" at bounding box center [802, 203] width 196 height 370
type textarea "hero.moveDown(3);"
click at [807, 103] on div "int main ( ) { // You can write code before a loop. hero . moveRight ( ) ; whil…" at bounding box center [802, 203] width 196 height 370
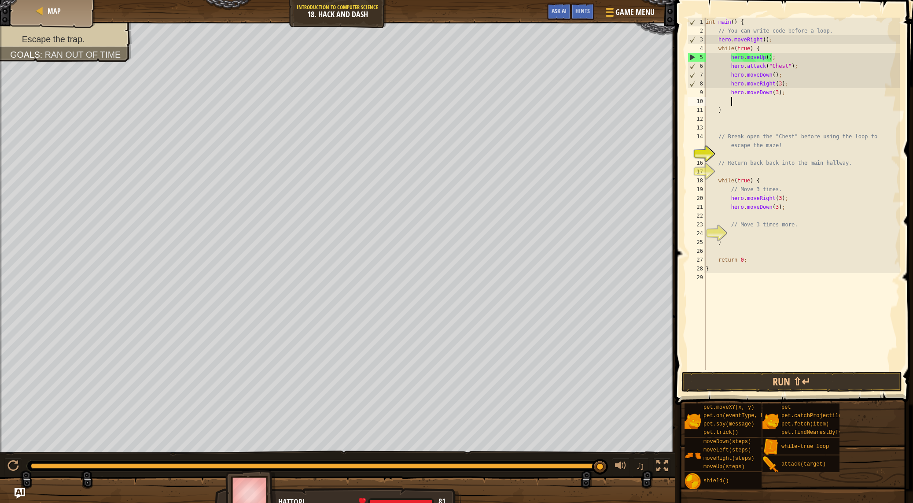
type textarea "h"
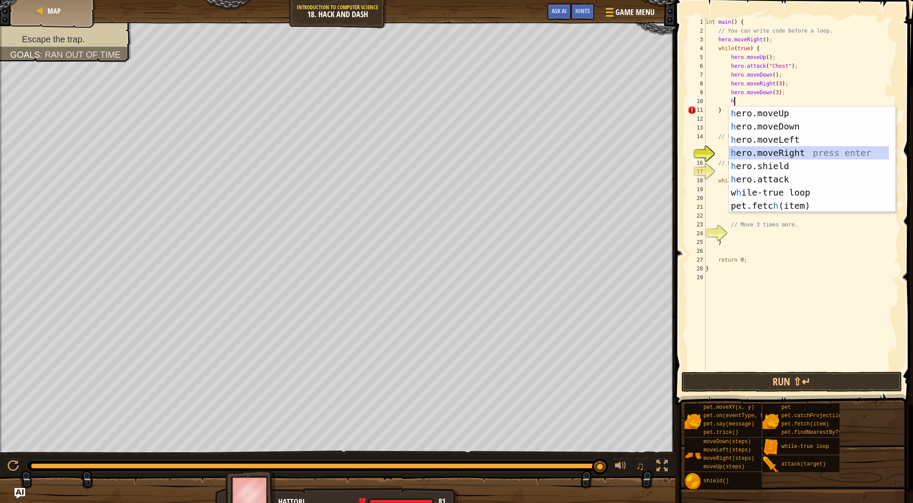
click at [742, 154] on div "h ero.moveUp press enter h ero.moveDown press enter h ero.moveLeft press enter …" at bounding box center [809, 173] width 160 height 132
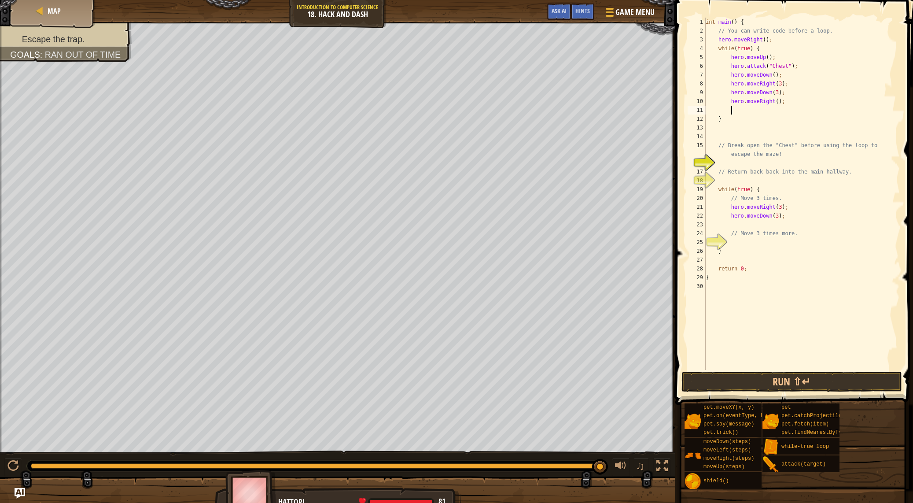
click at [780, 103] on div "int main ( ) { // You can write code before a loop. hero . moveRight ( ) ; whil…" at bounding box center [802, 203] width 196 height 370
type textarea "hero.moveRight(3);"
click at [786, 376] on button "Run ⇧↵" at bounding box center [791, 382] width 221 height 20
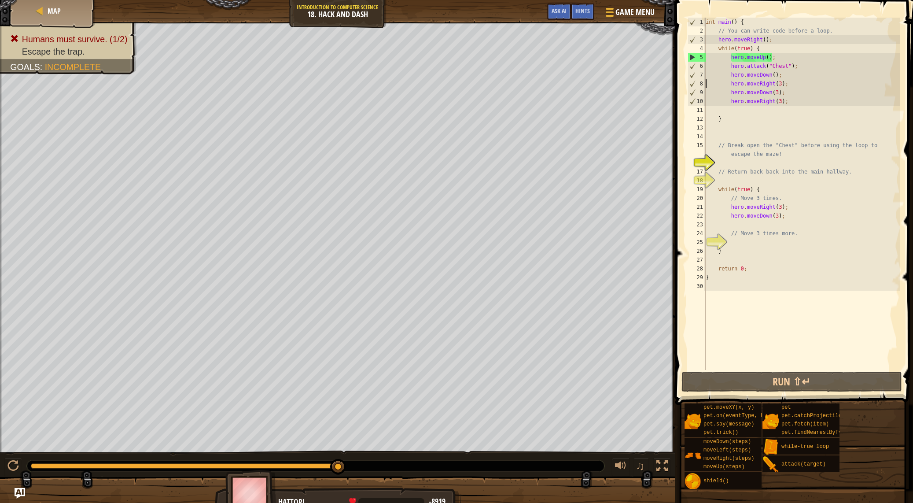
click at [706, 83] on div "int main ( ) { // You can write code before a loop. hero . moveRight ( ) ; whil…" at bounding box center [802, 203] width 196 height 370
click at [728, 82] on div "int main ( ) { // You can write code before a loop. hero . moveRight ( ) ; whil…" at bounding box center [802, 203] width 196 height 370
click at [731, 84] on div "int main ( ) { // You can write code before a loop. hero . moveRight ( ) ; whil…" at bounding box center [802, 203] width 196 height 370
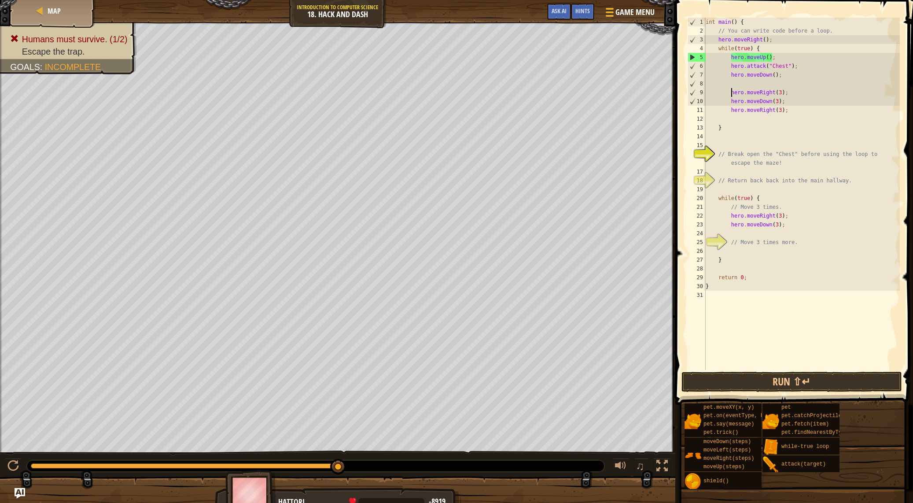
click at [742, 84] on div "int main ( ) { // You can write code before a loop. hero . moveRight ( ) ; whil…" at bounding box center [802, 203] width 196 height 370
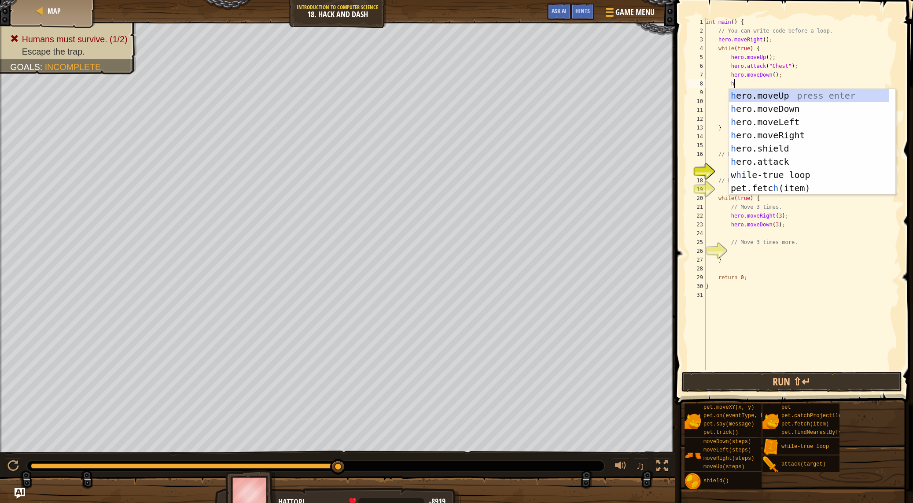
scroll to position [4, 2]
click at [767, 167] on div "h ero.moveUp press enter h ero.moveDown press enter h ero.moveLeft press enter …" at bounding box center [809, 155] width 160 height 132
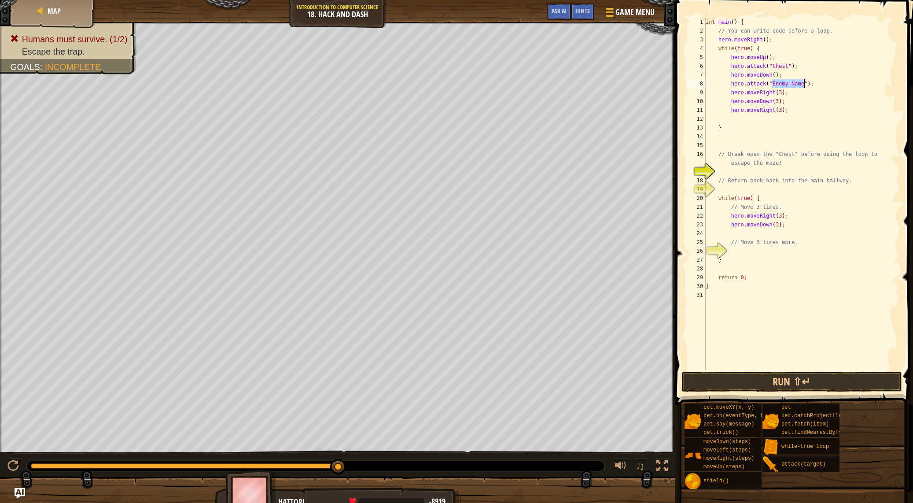
type textarea "h"
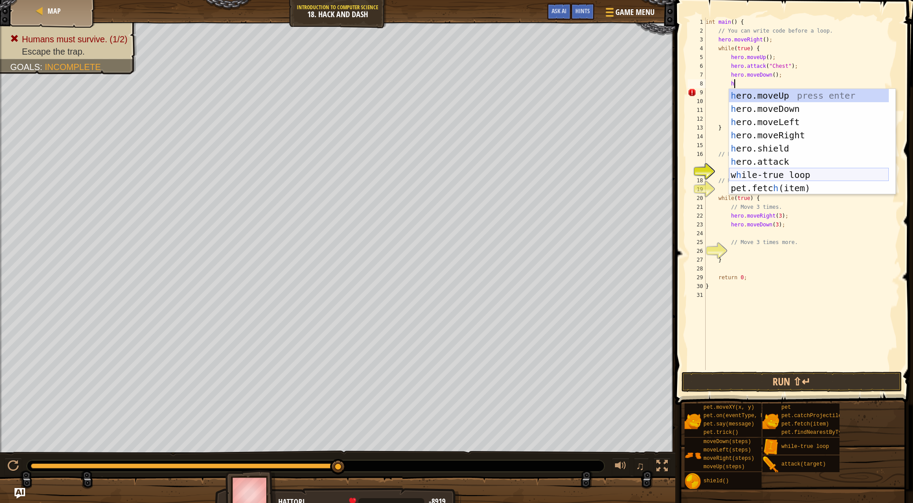
click at [776, 171] on div "h ero.moveUp press enter h ero.moveDown press enter h ero.moveLeft press enter …" at bounding box center [809, 155] width 160 height 132
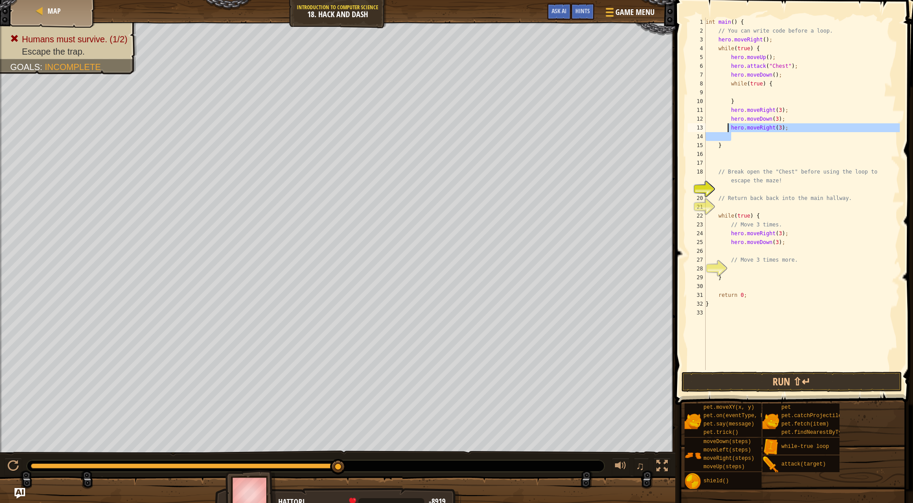
drag, startPoint x: 802, startPoint y: 133, endPoint x: 727, endPoint y: 128, distance: 75.0
click at [727, 128] on div "int main ( ) { // You can write code before a loop. hero . moveRight ( ) ; whil…" at bounding box center [802, 203] width 196 height 370
type textarea "hero.moveRight(3);"
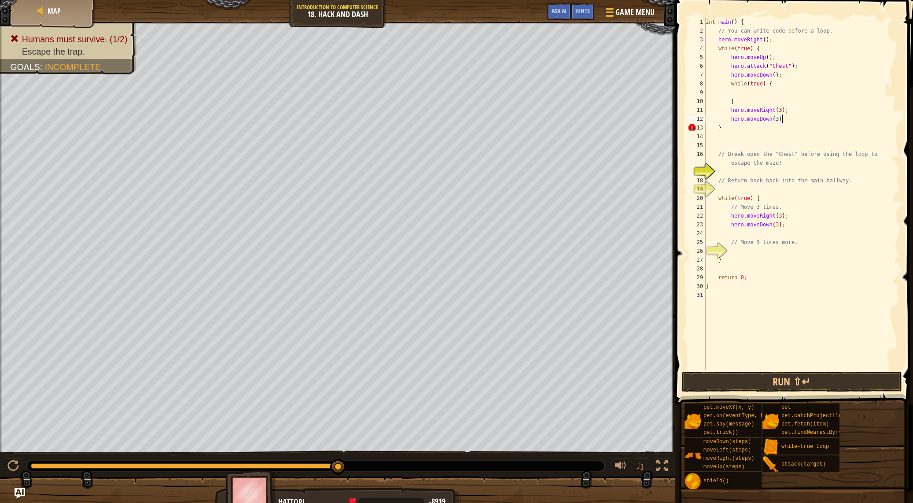
scroll to position [4, 6]
click at [773, 381] on button "Run ⇧↵" at bounding box center [791, 382] width 221 height 20
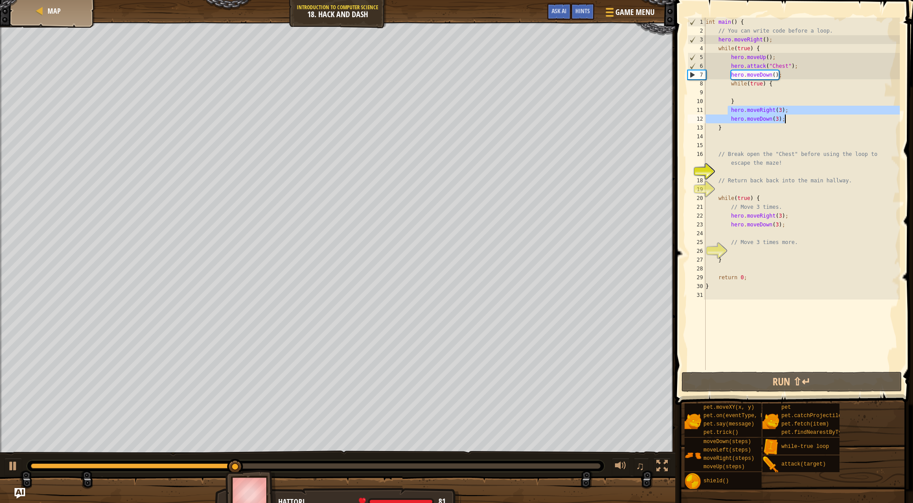
drag, startPoint x: 727, startPoint y: 109, endPoint x: 796, endPoint y: 116, distance: 69.1
click at [796, 116] on div "int main ( ) { // You can write code before a loop. hero . moveRight ( ) ; whil…" at bounding box center [802, 203] width 196 height 370
type textarea "hero.moveRight(3); hero.moveDown(3);"
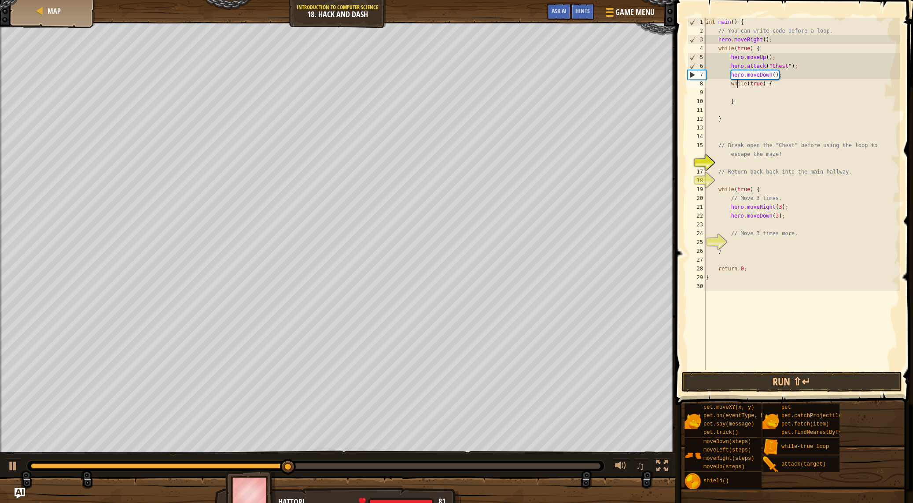
click at [736, 88] on div "int main ( ) { // You can write code before a loop. hero . moveRight ( ) ; whil…" at bounding box center [802, 203] width 196 height 370
type textarea "while(true) {"
click at [748, 96] on div "int main ( ) { // You can write code before a loop. hero . moveRight ( ) ; whil…" at bounding box center [802, 203] width 196 height 370
click at [730, 91] on div "int main ( ) { // You can write code before a loop. hero . moveRight ( ) ; whil…" at bounding box center [802, 203] width 196 height 370
type textarea "h"
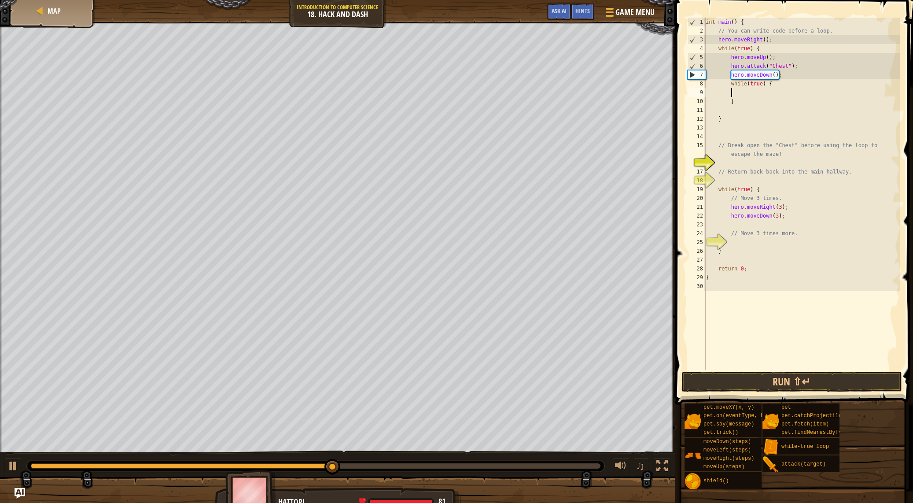
scroll to position [4, 2]
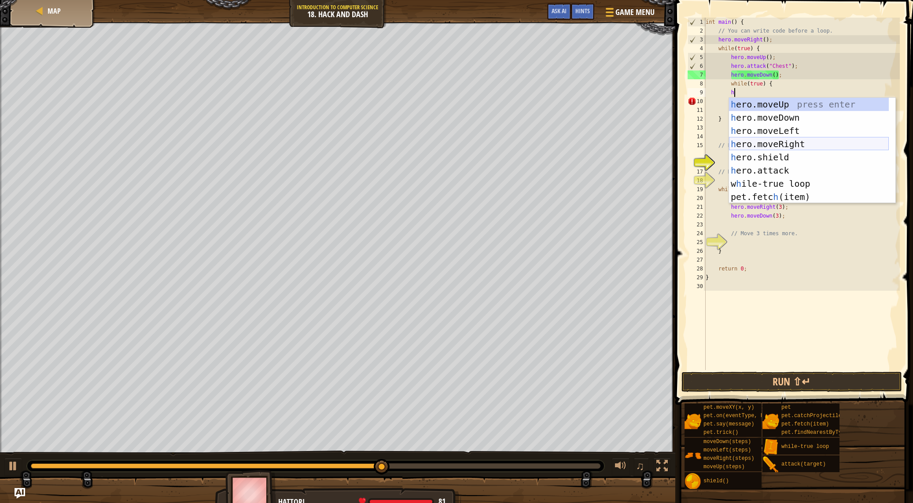
click at [751, 146] on div "h ero.moveUp press enter h ero.moveDown press enter h ero.moveLeft press enter …" at bounding box center [809, 164] width 160 height 132
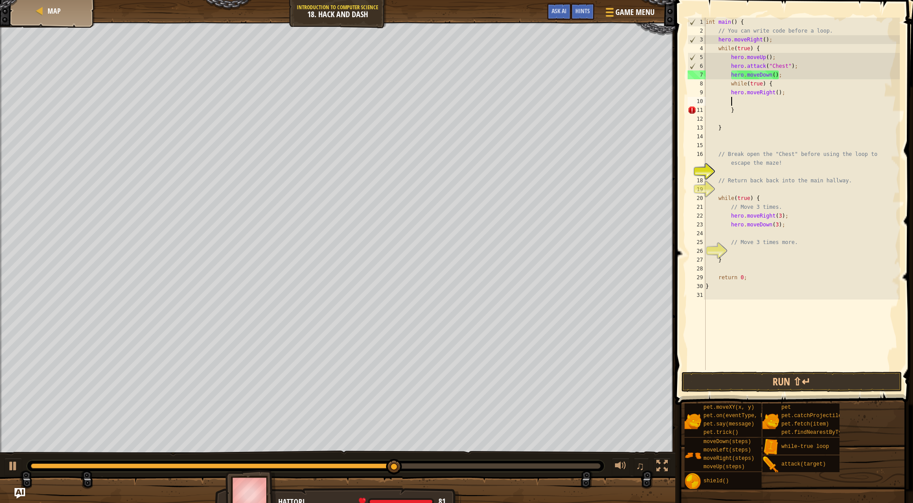
type textarea "h"
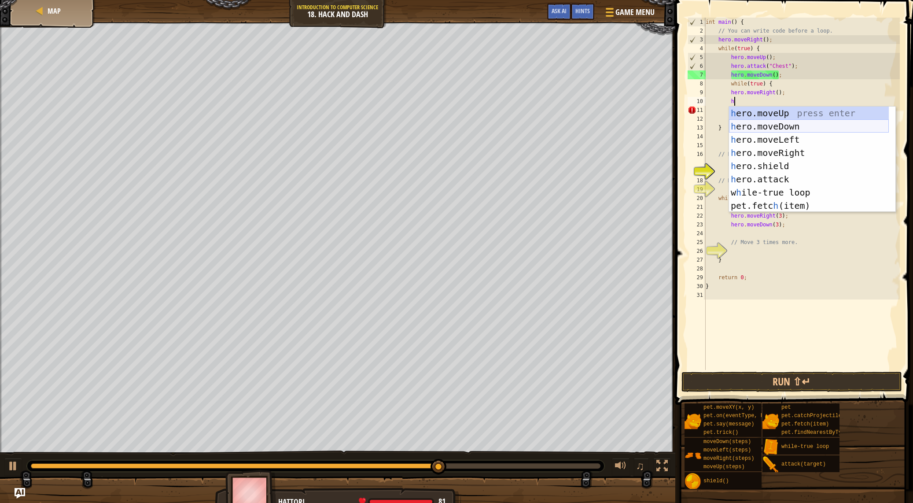
click at [789, 125] on div "h ero.moveUp press enter h ero.moveDown press enter h ero.moveLeft press enter …" at bounding box center [809, 173] width 160 height 132
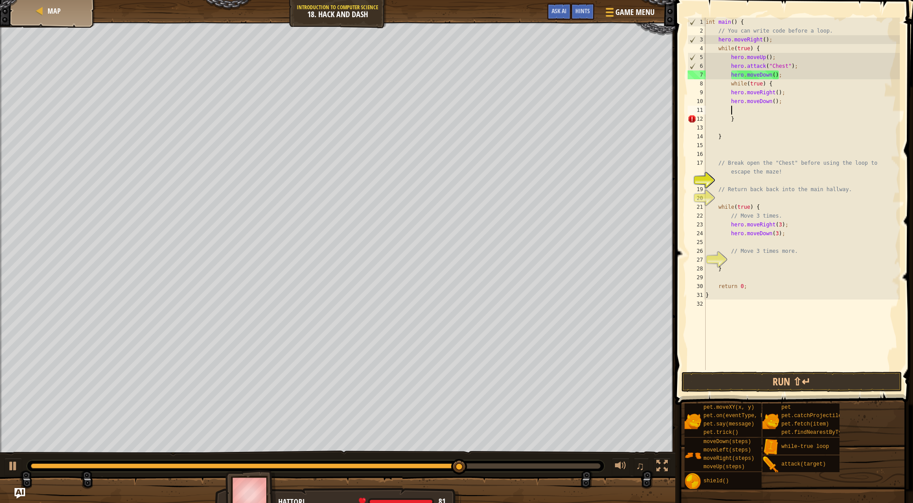
click at [776, 106] on div "int main ( ) { // You can write code before a loop. hero . moveRight ( ) ; whil…" at bounding box center [802, 203] width 196 height 370
click at [775, 102] on div "int main ( ) { // You can write code before a loop. hero . moveRight ( ) ; whil…" at bounding box center [802, 203] width 196 height 370
click at [779, 93] on div "int main ( ) { // You can write code before a loop. hero . moveRight ( ) ; whil…" at bounding box center [802, 203] width 196 height 370
type textarea "hero.moveRight(3);"
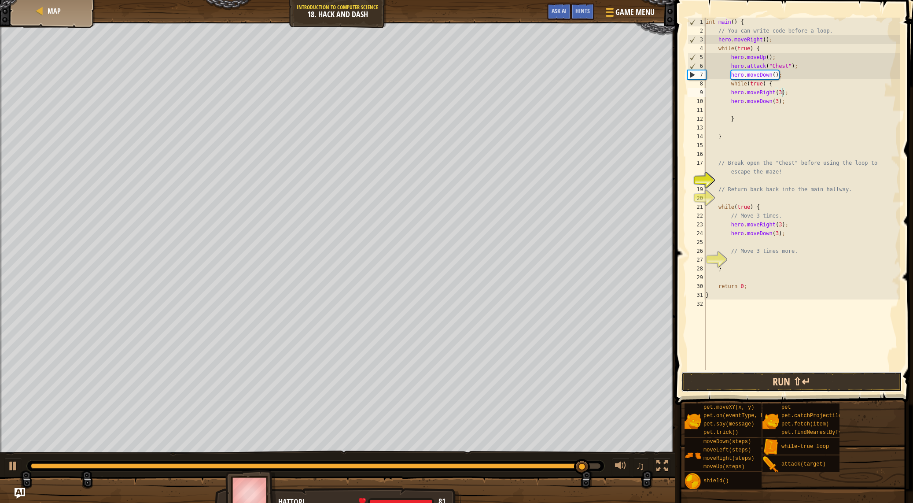
click at [767, 387] on button "Run ⇧↵" at bounding box center [791, 382] width 221 height 20
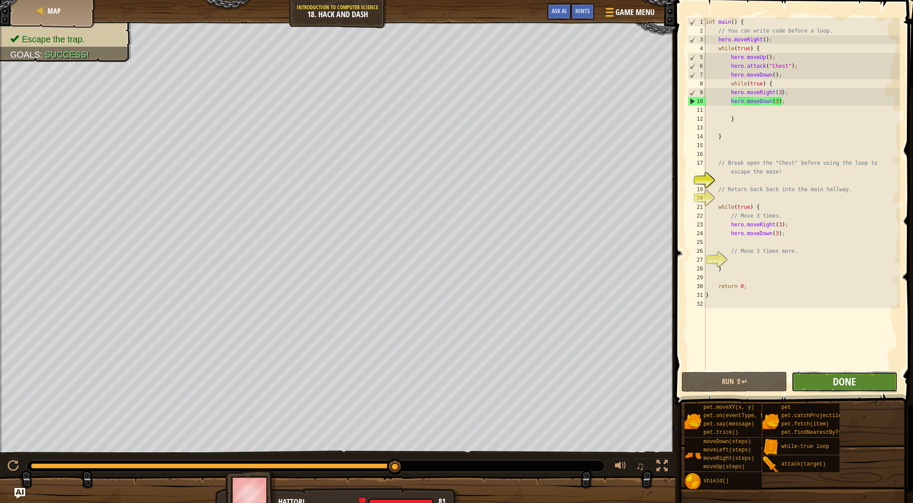
click at [838, 387] on span "Done" at bounding box center [844, 381] width 23 height 14
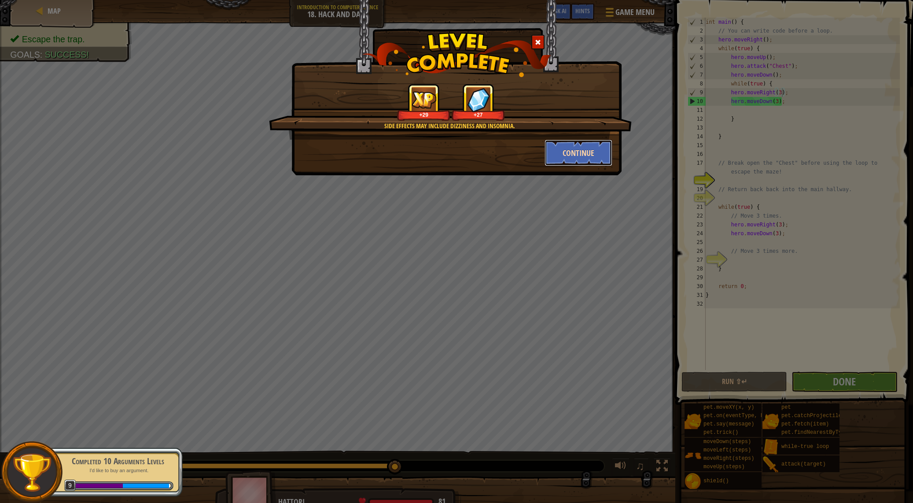
click at [575, 151] on button "Continue" at bounding box center [579, 153] width 68 height 26
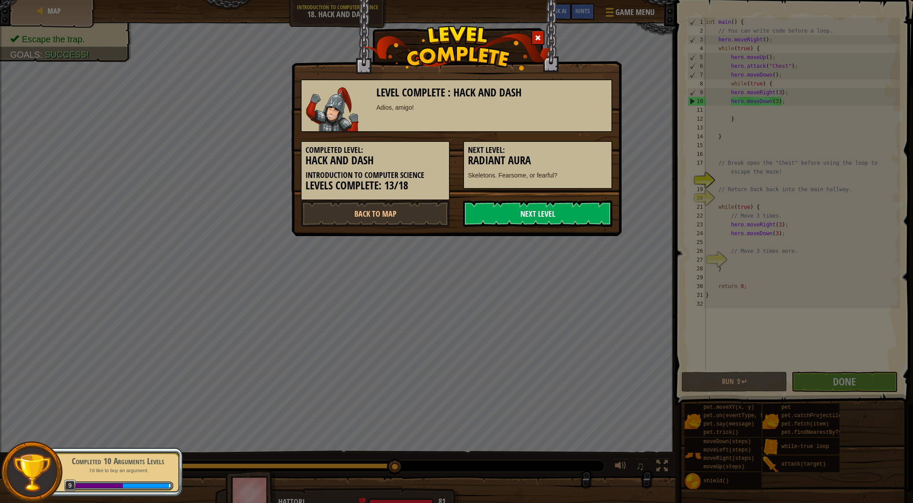
drag, startPoint x: 539, startPoint y: 239, endPoint x: 543, endPoint y: 221, distance: 18.5
click at [541, 228] on div "Level Complete : Hack and [PERSON_NAME], amigo! Completed Level: Hack and Dash …" at bounding box center [456, 251] width 913 height 503
click at [545, 207] on link "Next Level" at bounding box center [537, 213] width 149 height 26
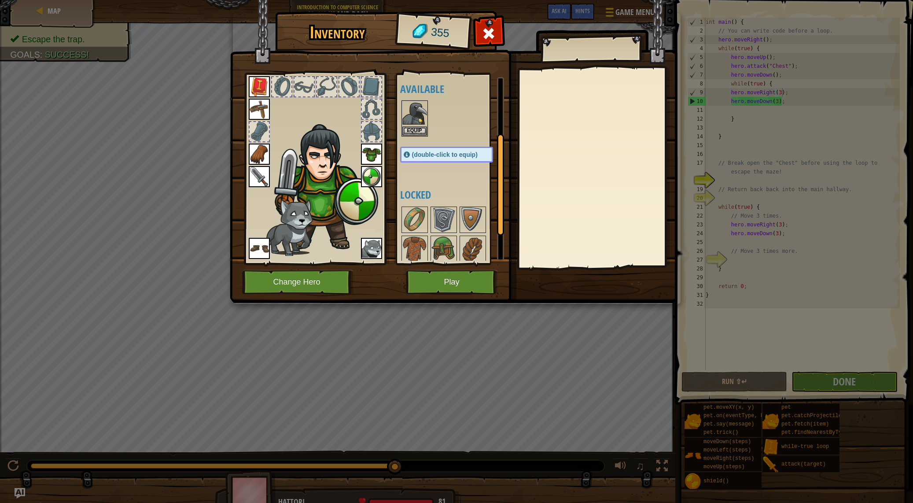
scroll to position [0, 0]
click at [417, 135] on button "Equip" at bounding box center [414, 133] width 25 height 9
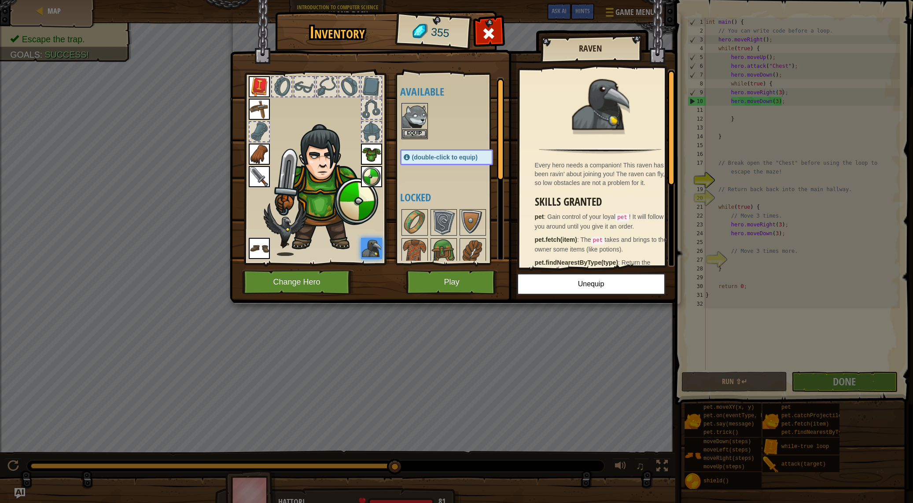
scroll to position [150, 0]
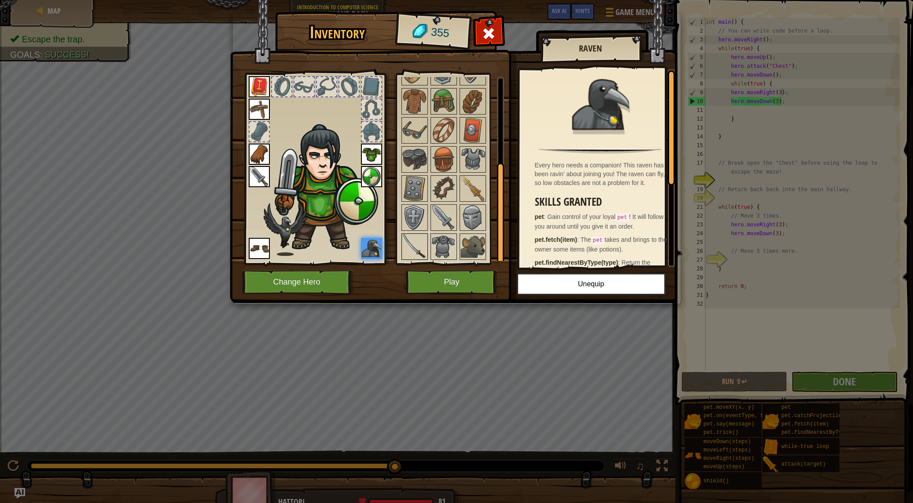
click at [417, 242] on img at bounding box center [414, 246] width 25 height 25
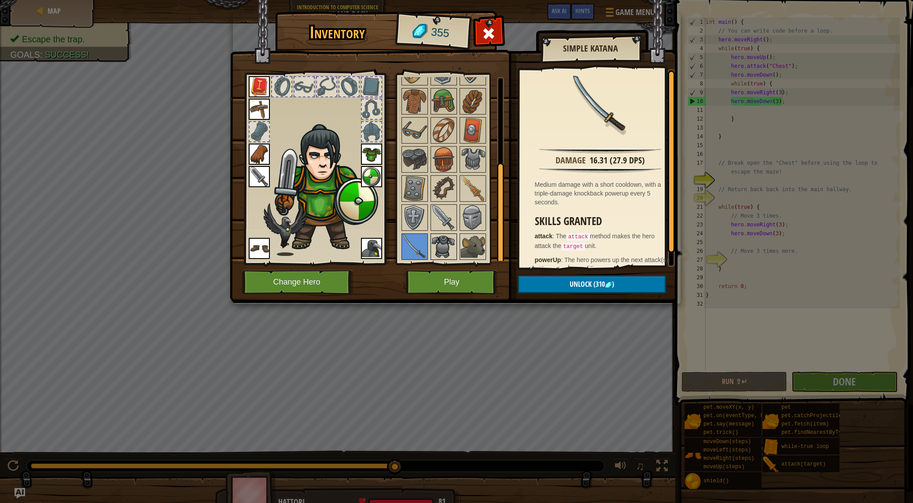
click at [447, 245] on img at bounding box center [443, 246] width 25 height 25
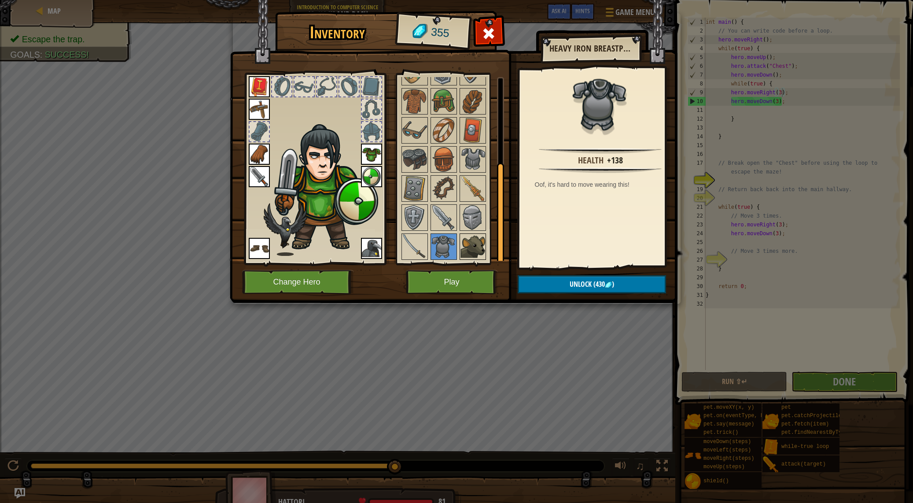
click at [477, 238] on img at bounding box center [472, 246] width 25 height 25
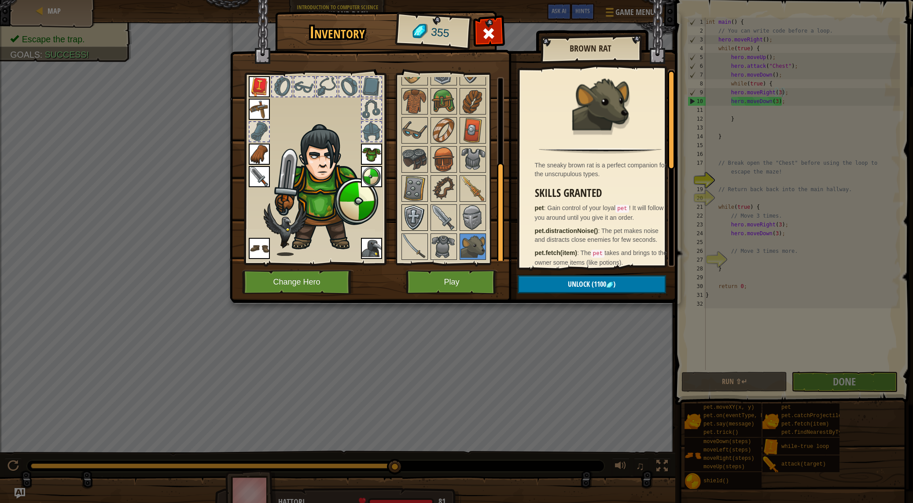
click at [412, 221] on img at bounding box center [414, 217] width 25 height 25
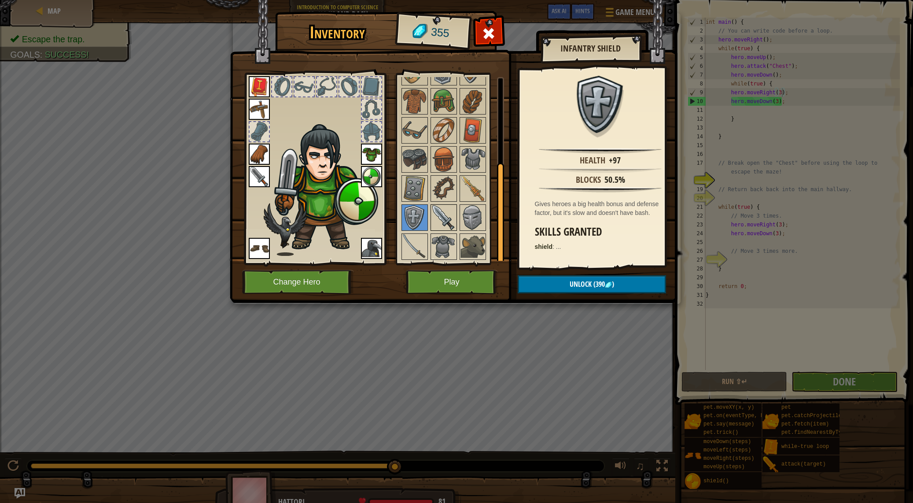
click at [441, 227] on img at bounding box center [443, 217] width 25 height 25
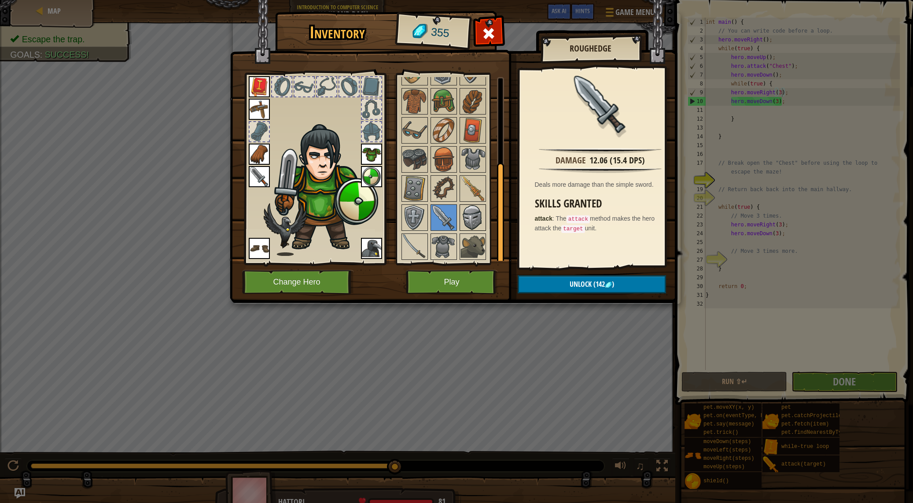
click at [465, 217] on img at bounding box center [472, 217] width 25 height 25
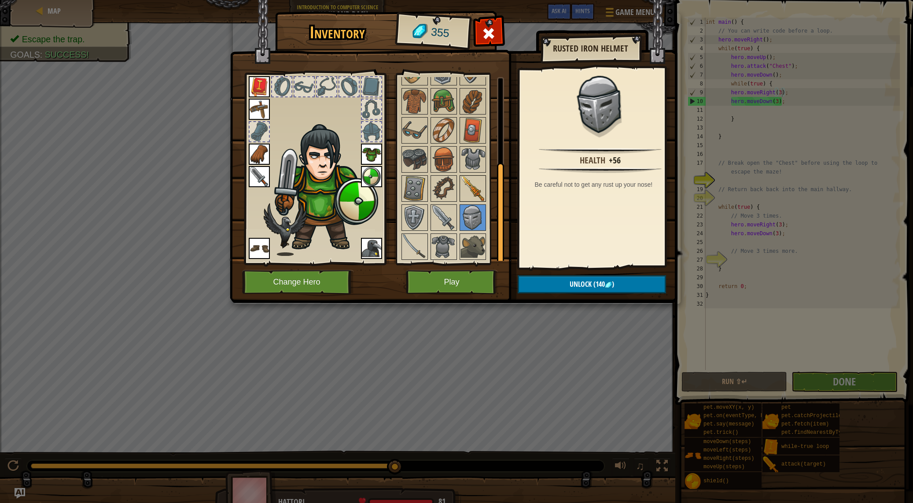
click at [468, 188] on img at bounding box center [472, 188] width 25 height 25
